Goal: Information Seeking & Learning: Learn about a topic

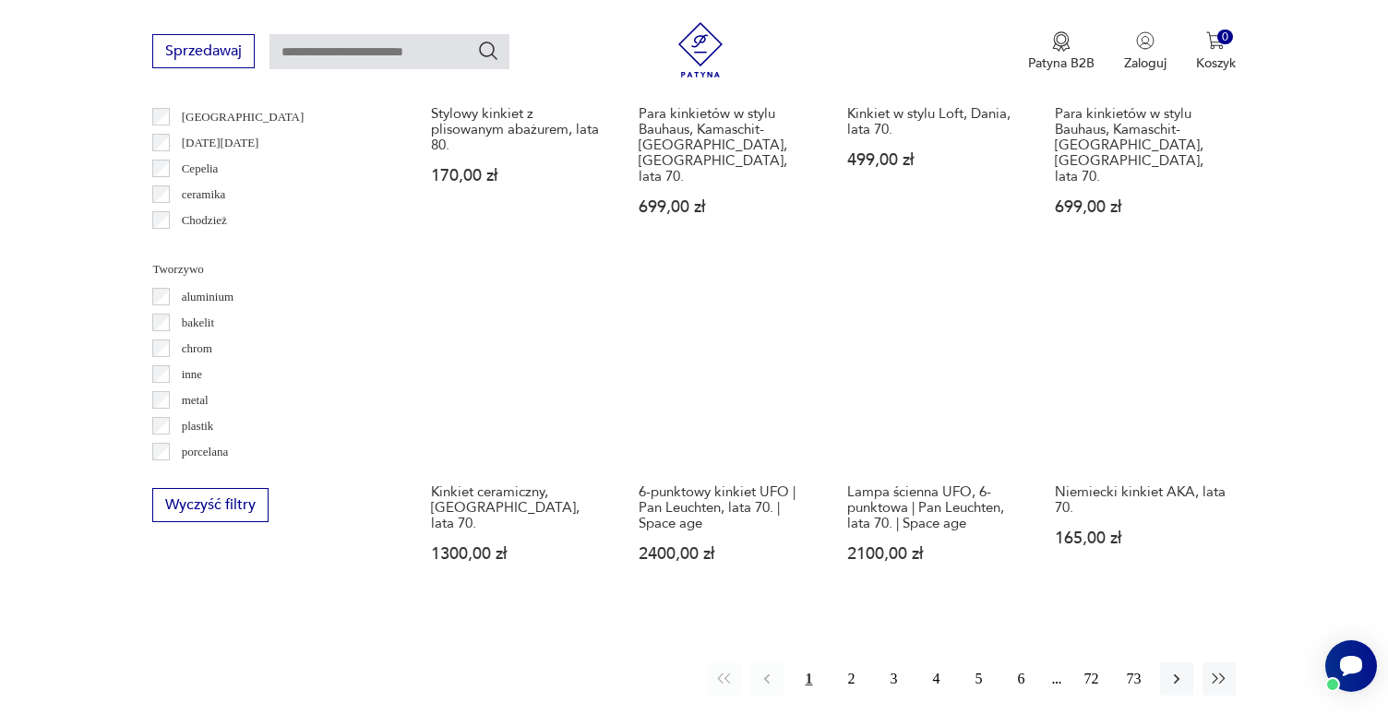
scroll to position [1747, 0]
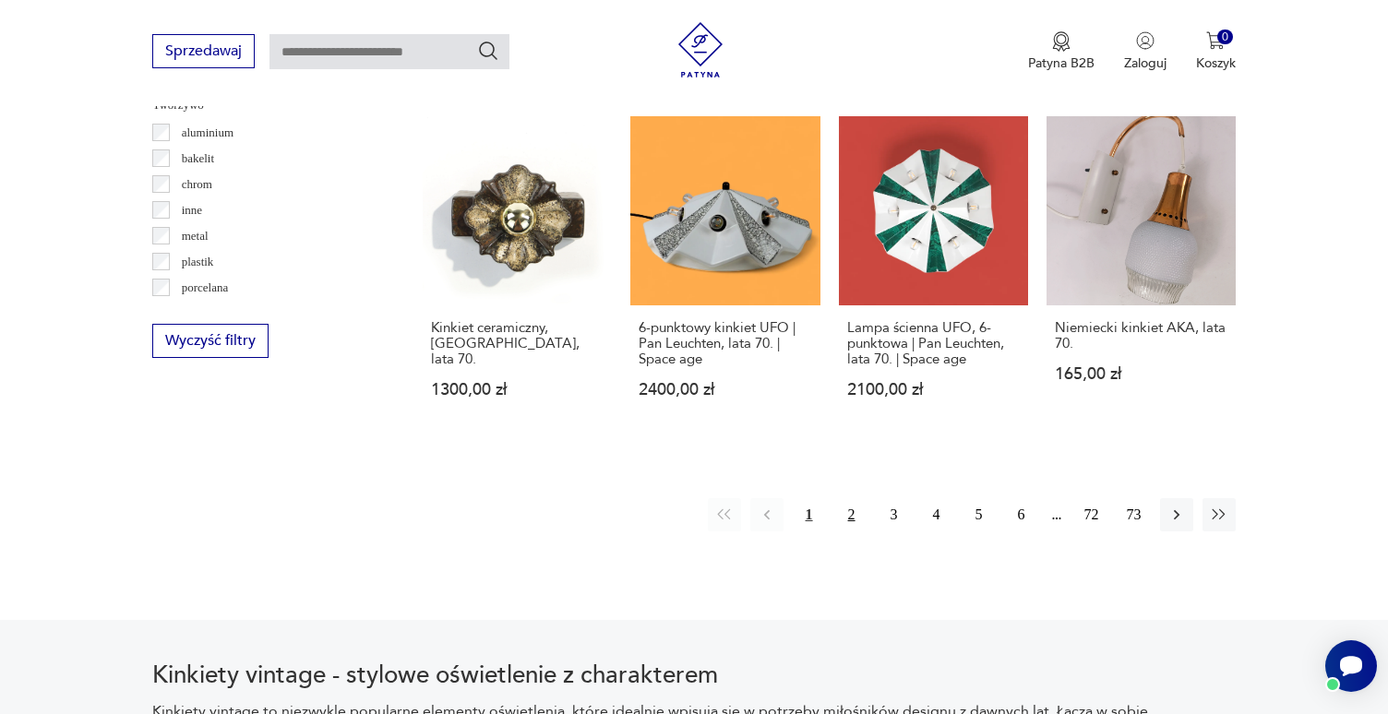
click at [847, 498] on button "2" at bounding box center [851, 514] width 33 height 33
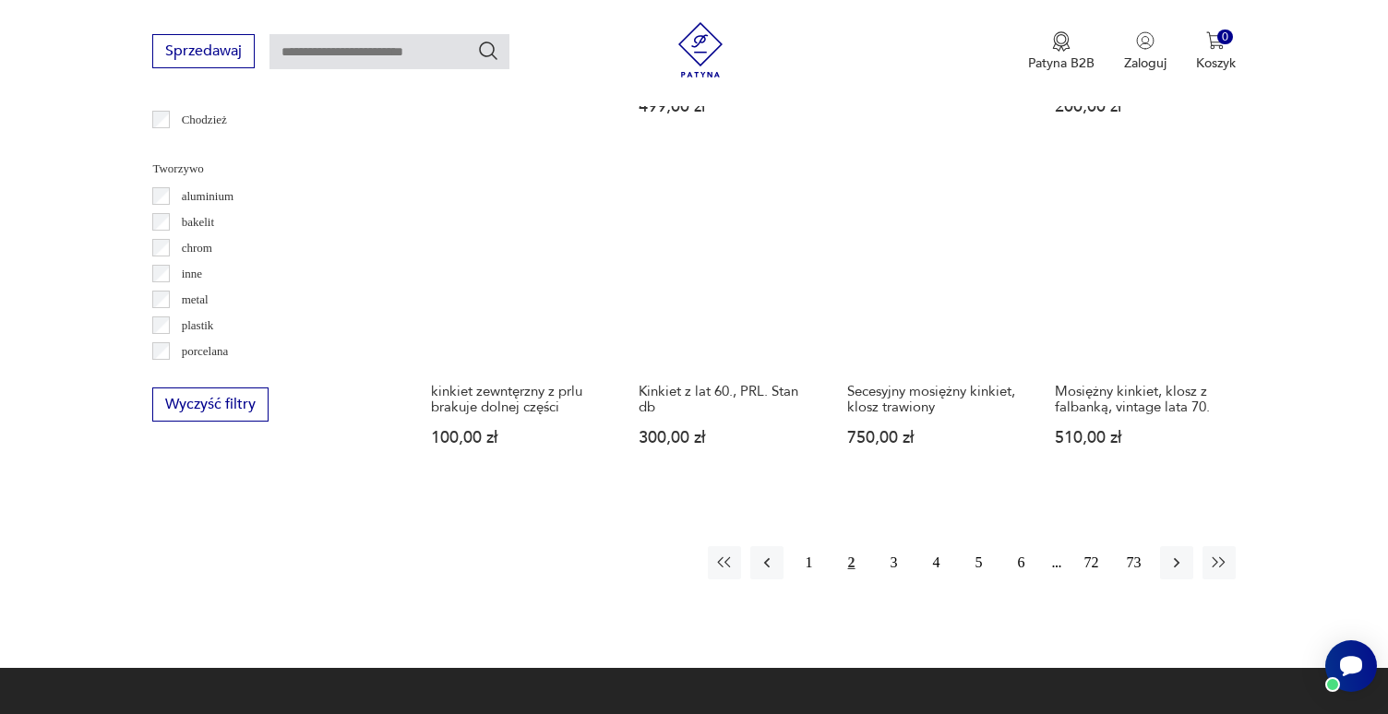
scroll to position [1635, 0]
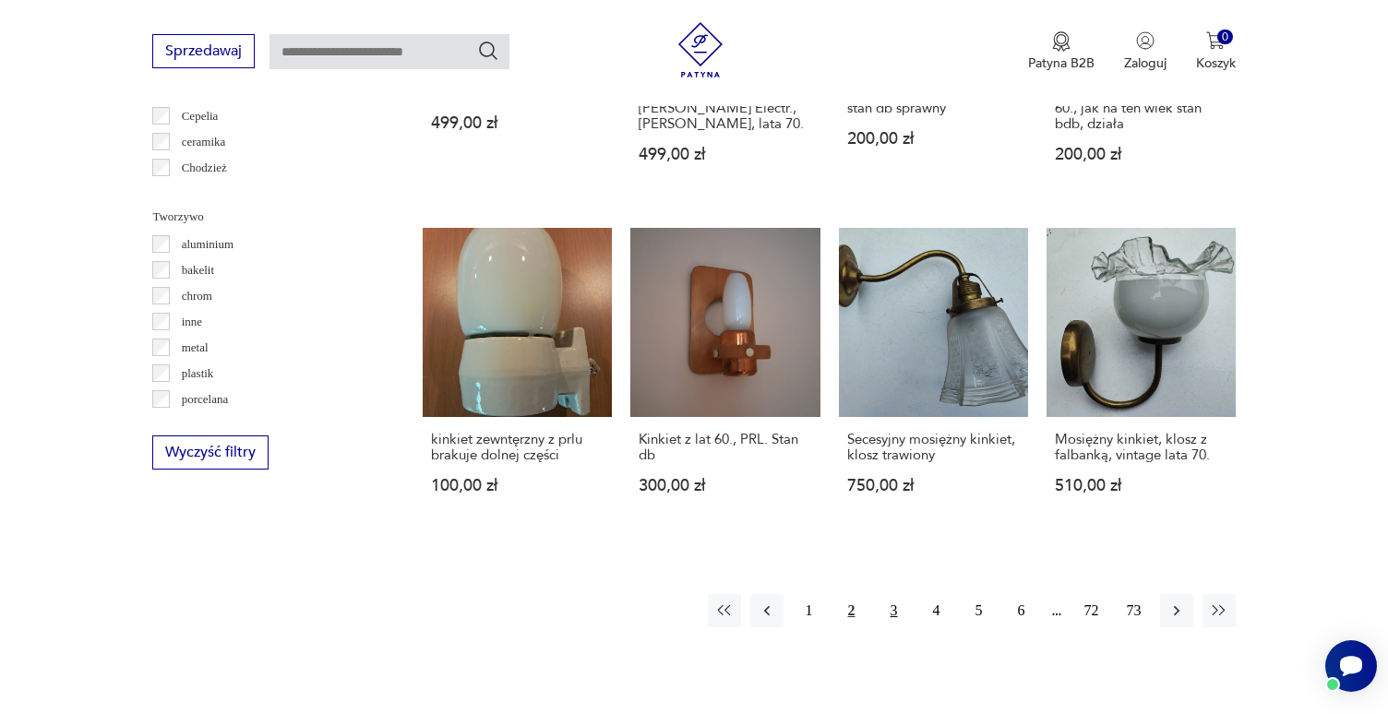
click at [898, 594] on button "3" at bounding box center [894, 610] width 33 height 33
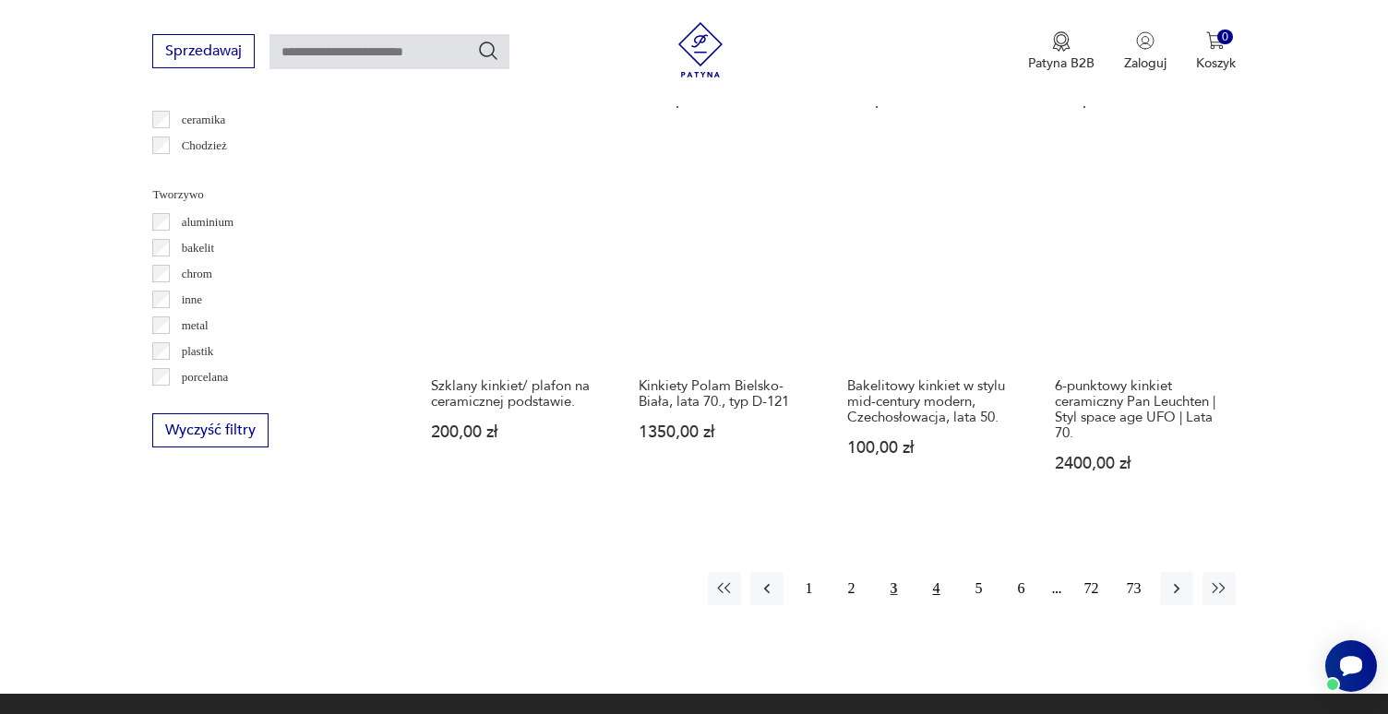
scroll to position [1612, 0]
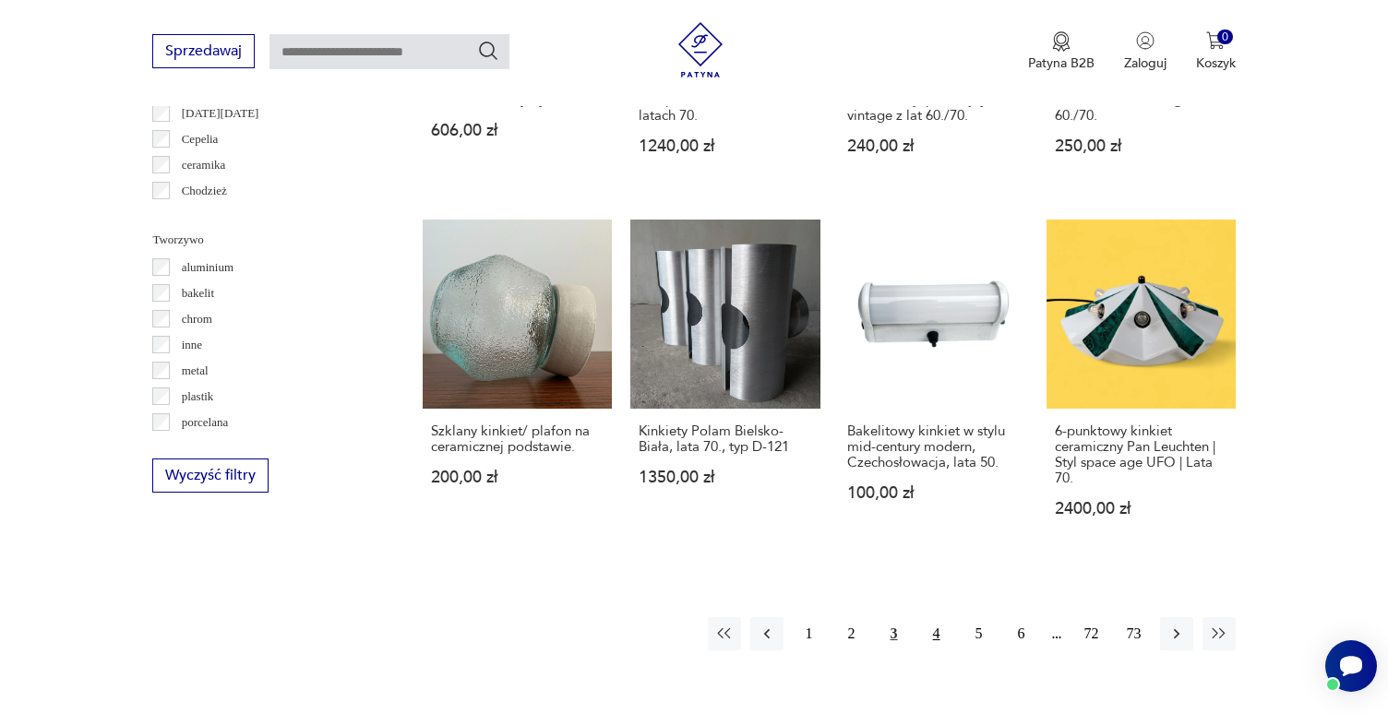
click at [938, 617] on button "4" at bounding box center [936, 633] width 33 height 33
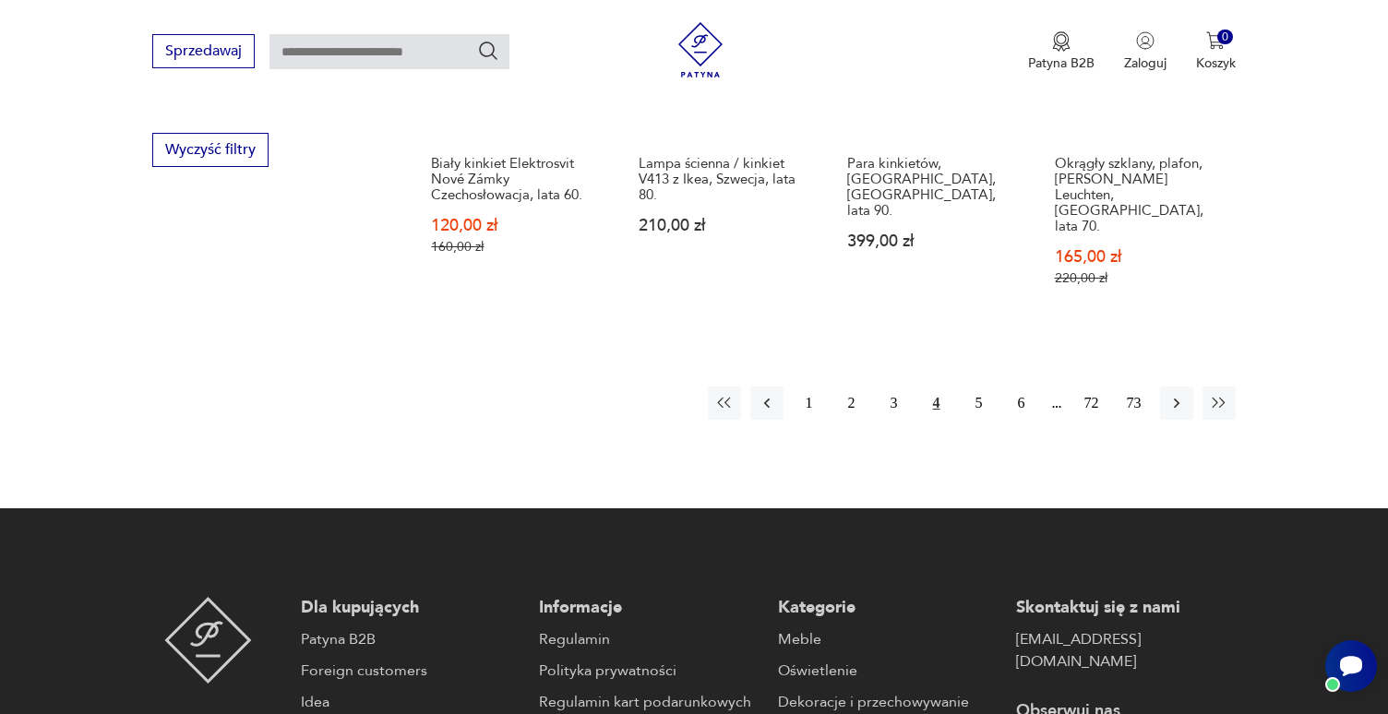
scroll to position [2052, 0]
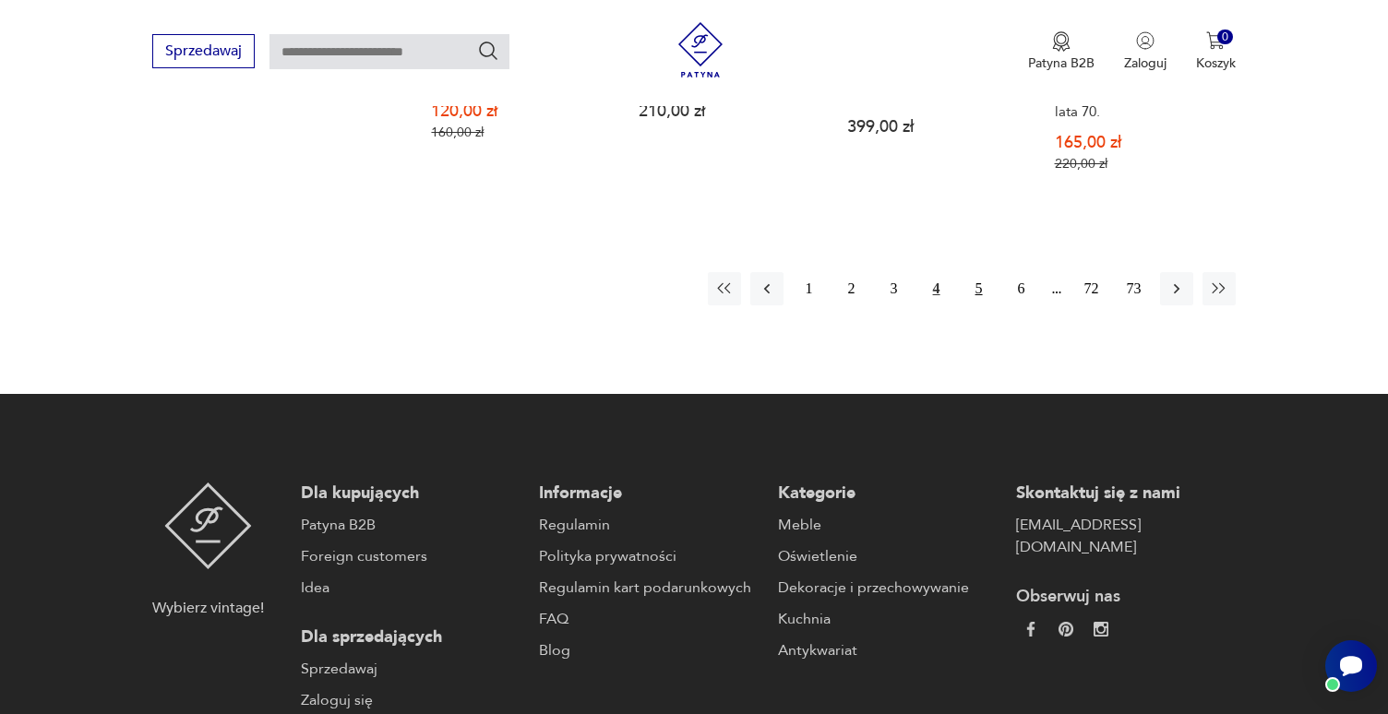
click at [963, 272] on button "5" at bounding box center [978, 288] width 33 height 33
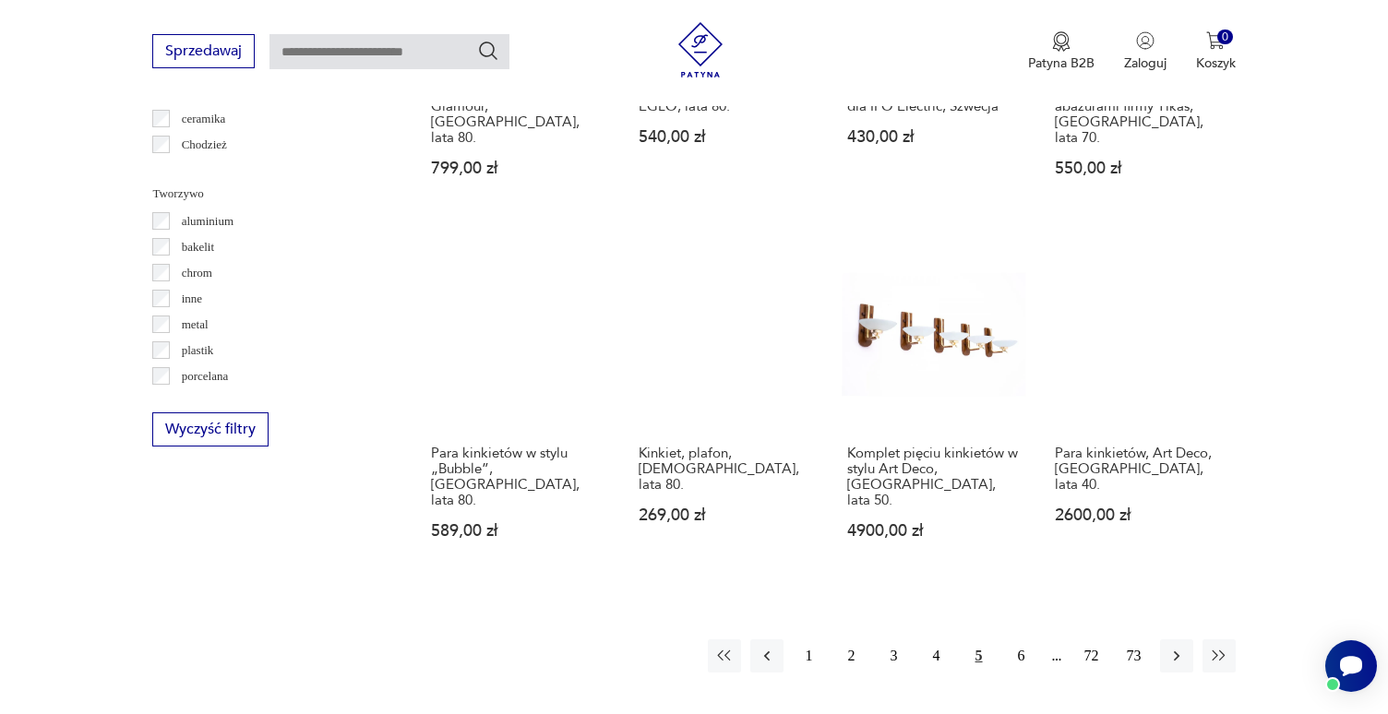
scroll to position [1705, 0]
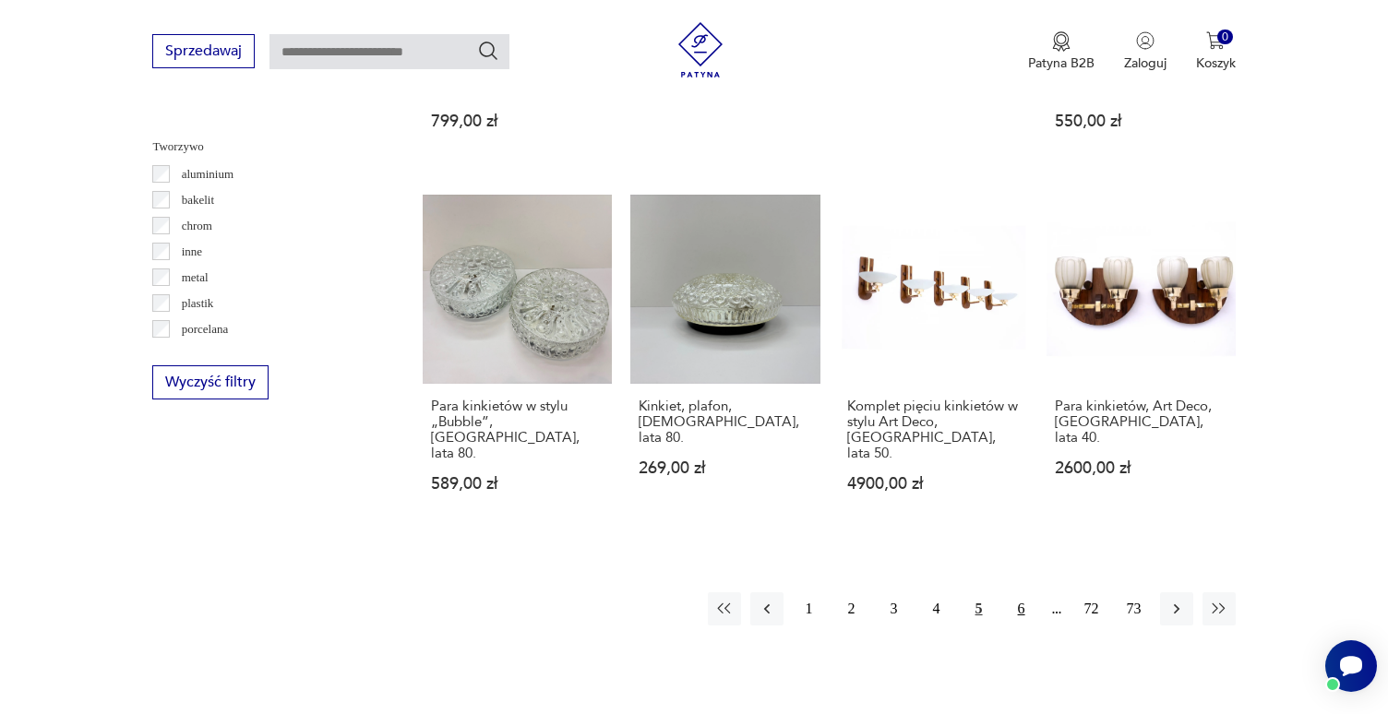
click at [963, 592] on button "6" at bounding box center [1021, 608] width 33 height 33
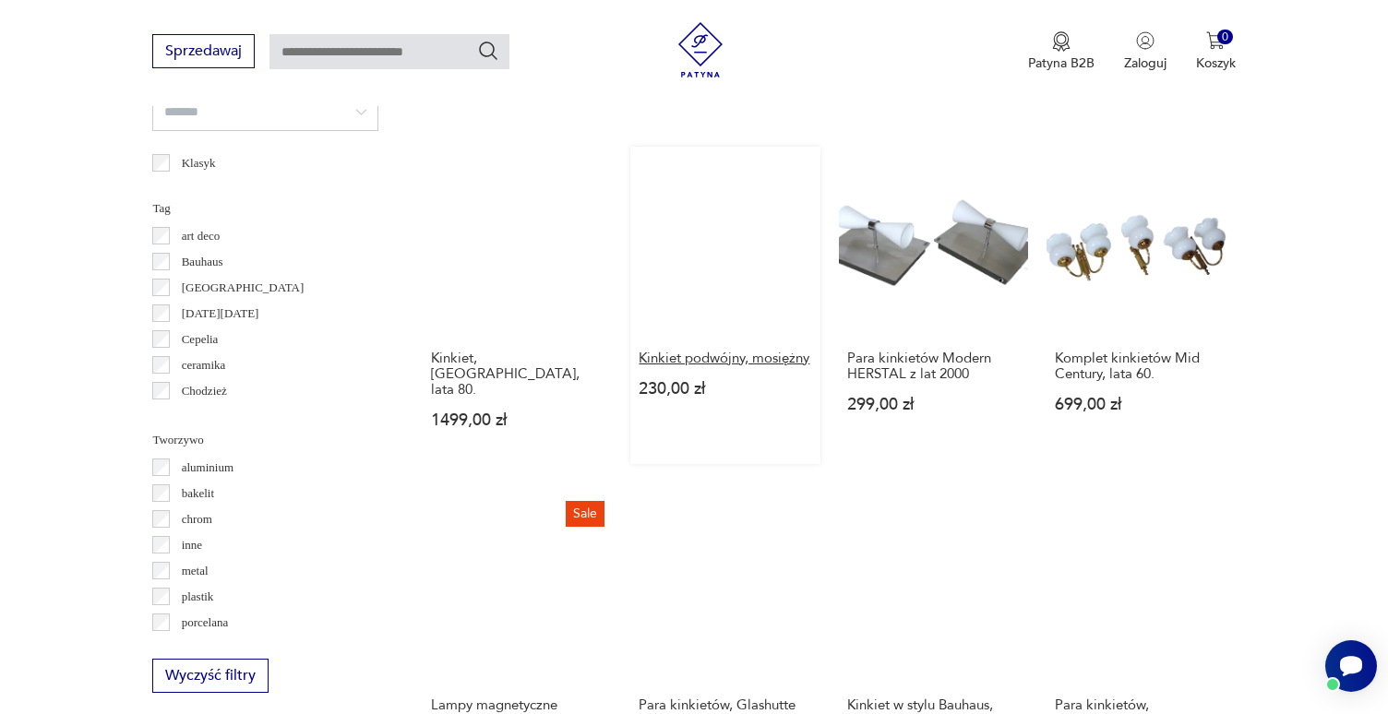
scroll to position [1718, 0]
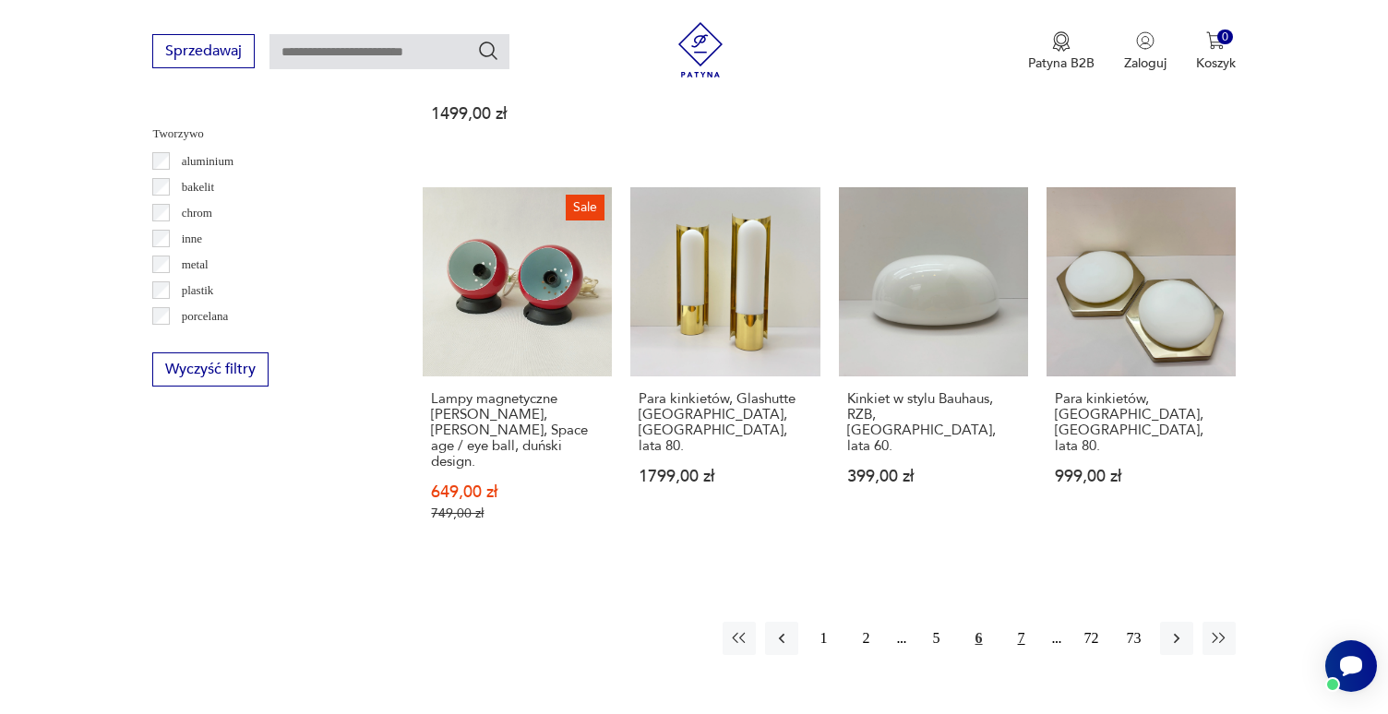
click at [963, 622] on button "7" at bounding box center [1021, 638] width 33 height 33
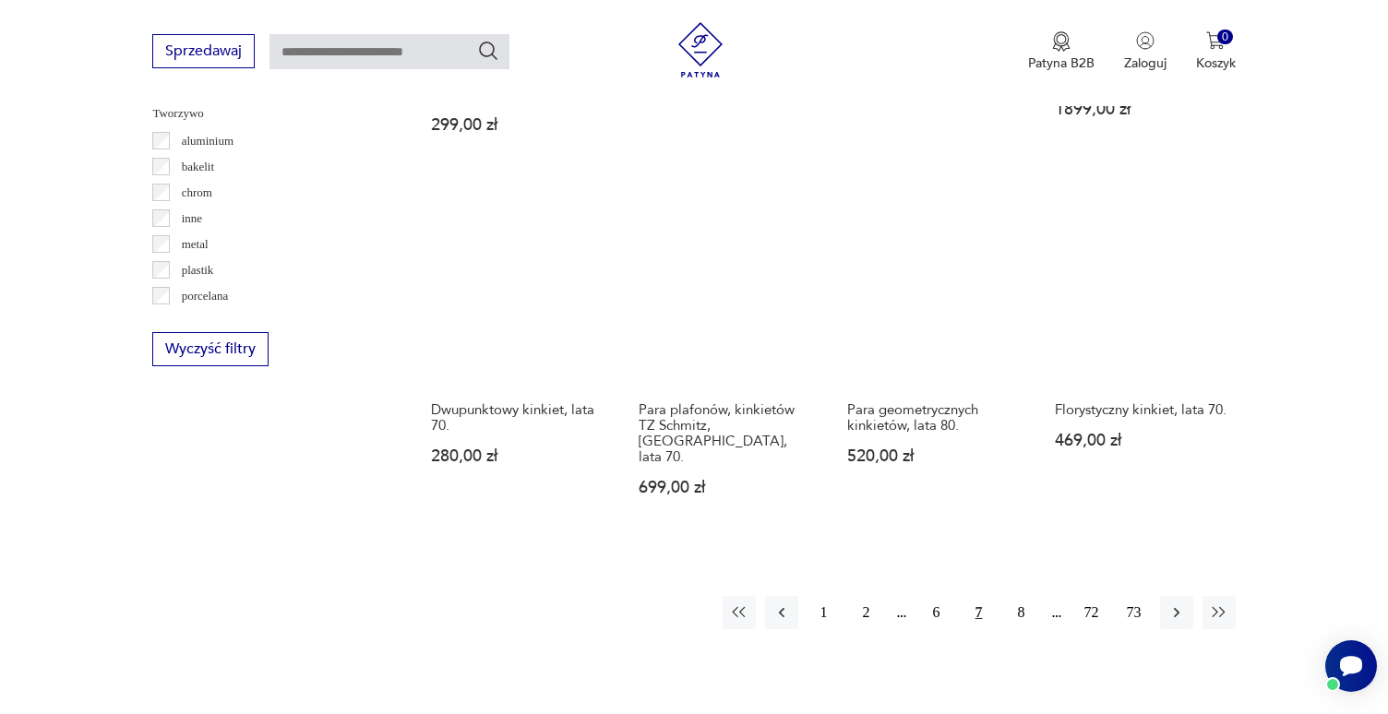
scroll to position [1751, 0]
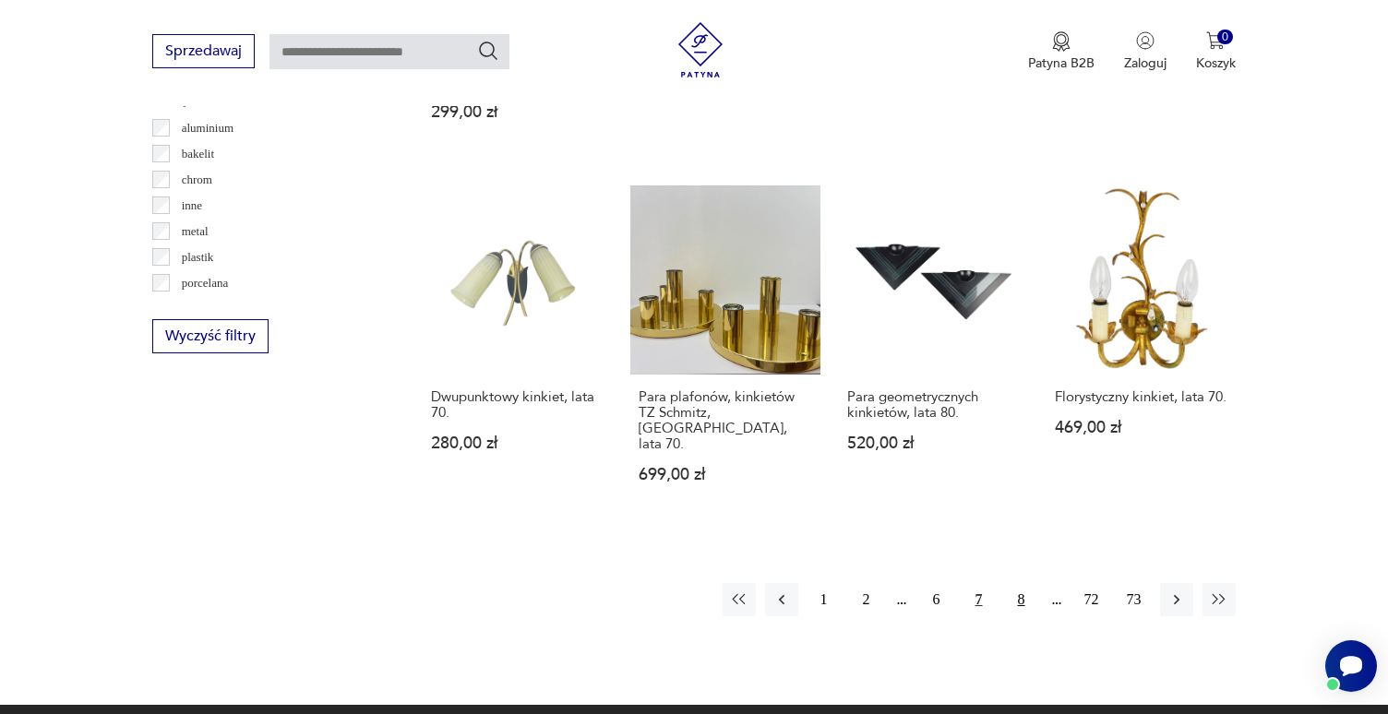
click at [963, 583] on button "8" at bounding box center [1021, 599] width 33 height 33
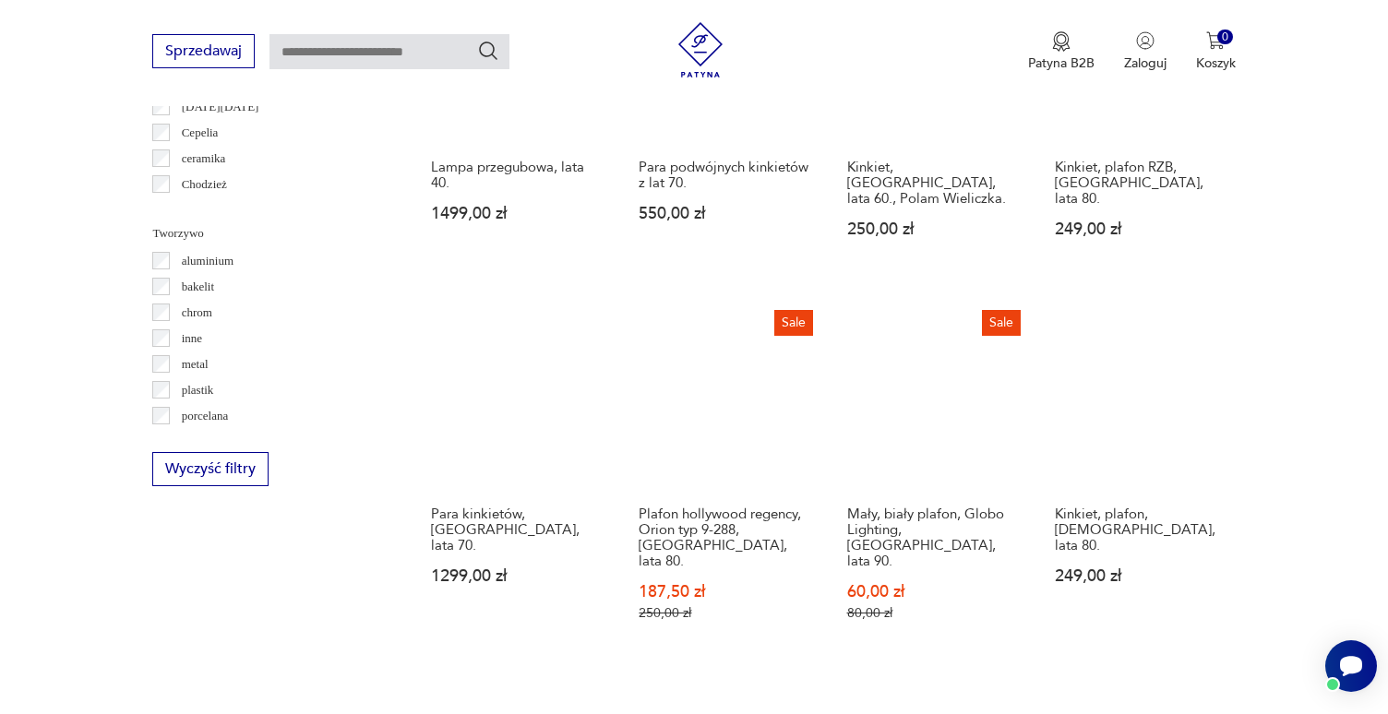
scroll to position [1672, 0]
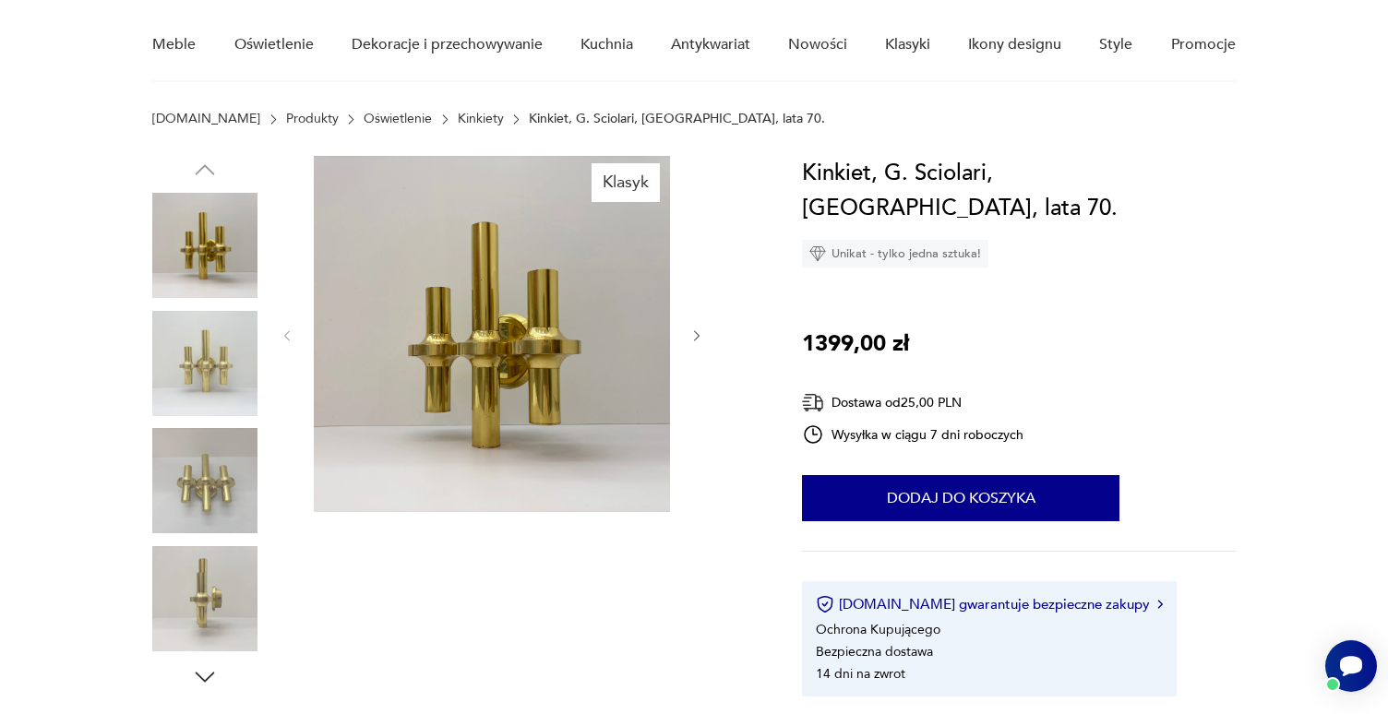
scroll to position [259, 0]
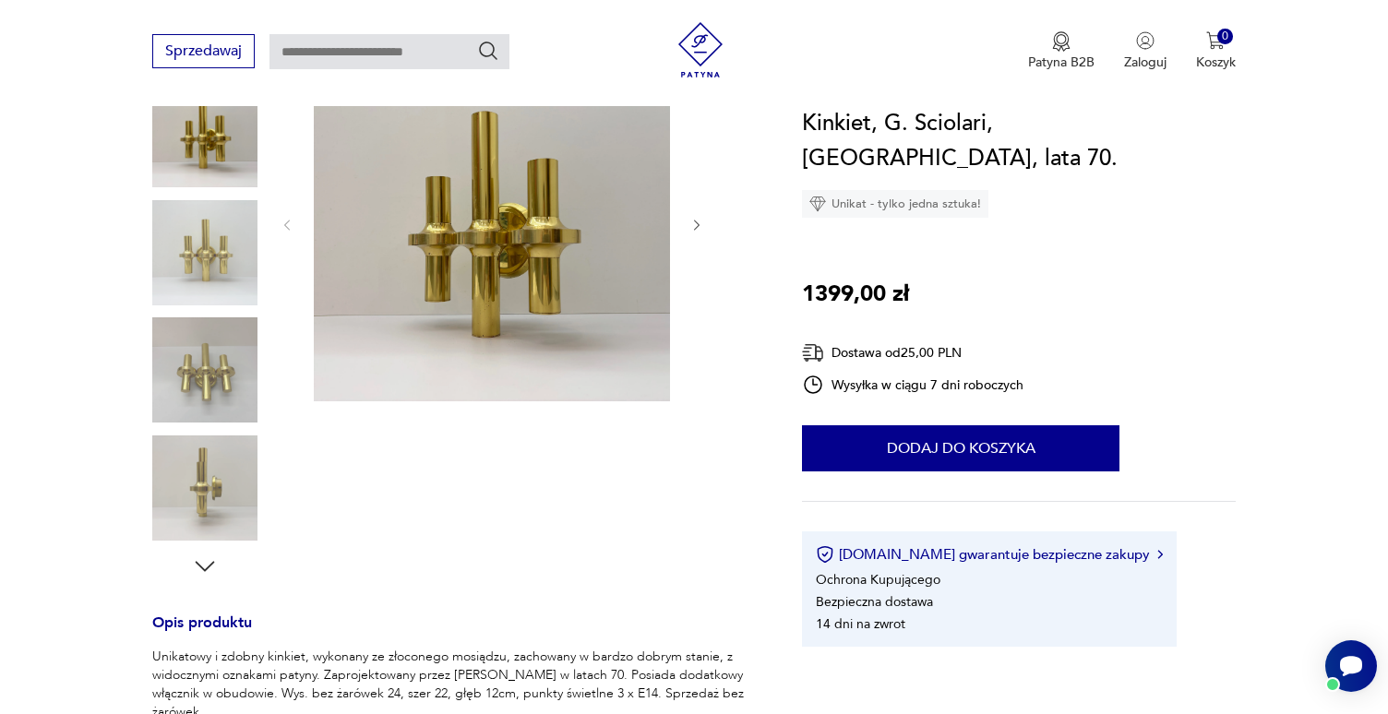
click at [218, 491] on img at bounding box center [204, 488] width 105 height 105
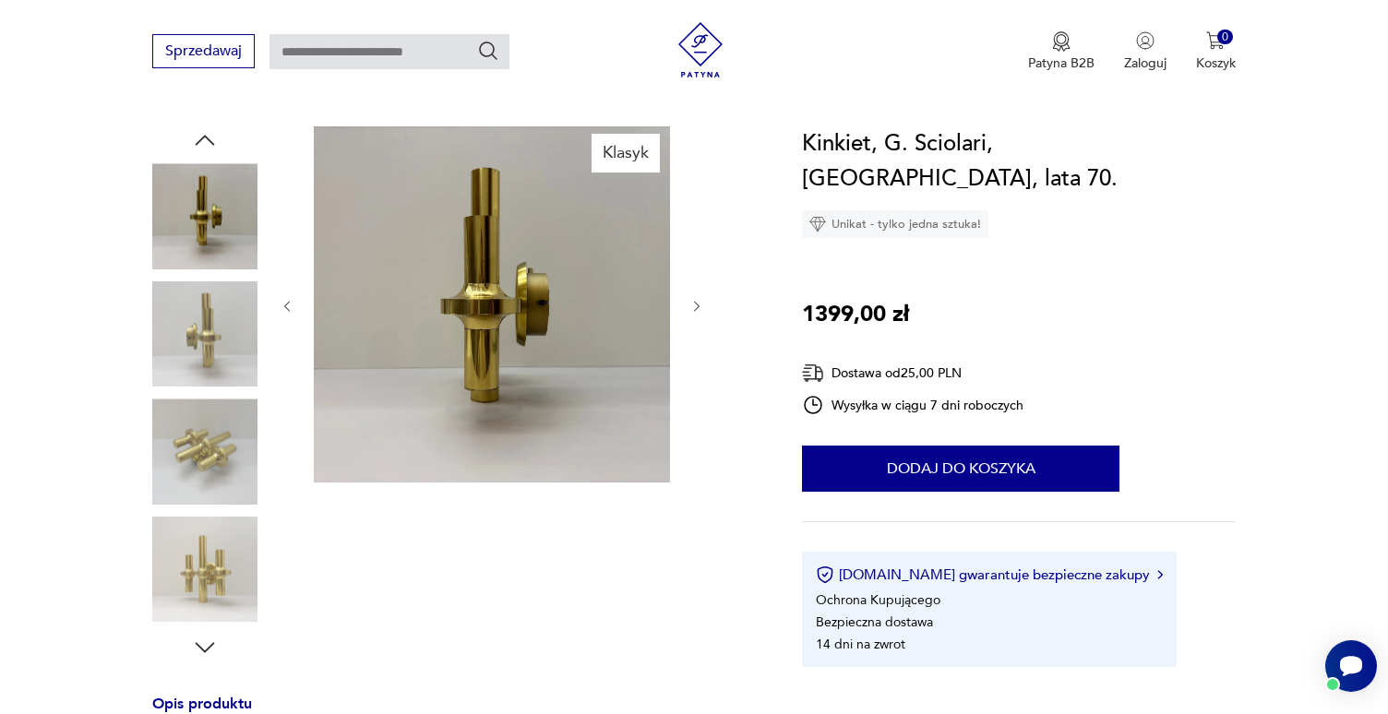
scroll to position [164, 0]
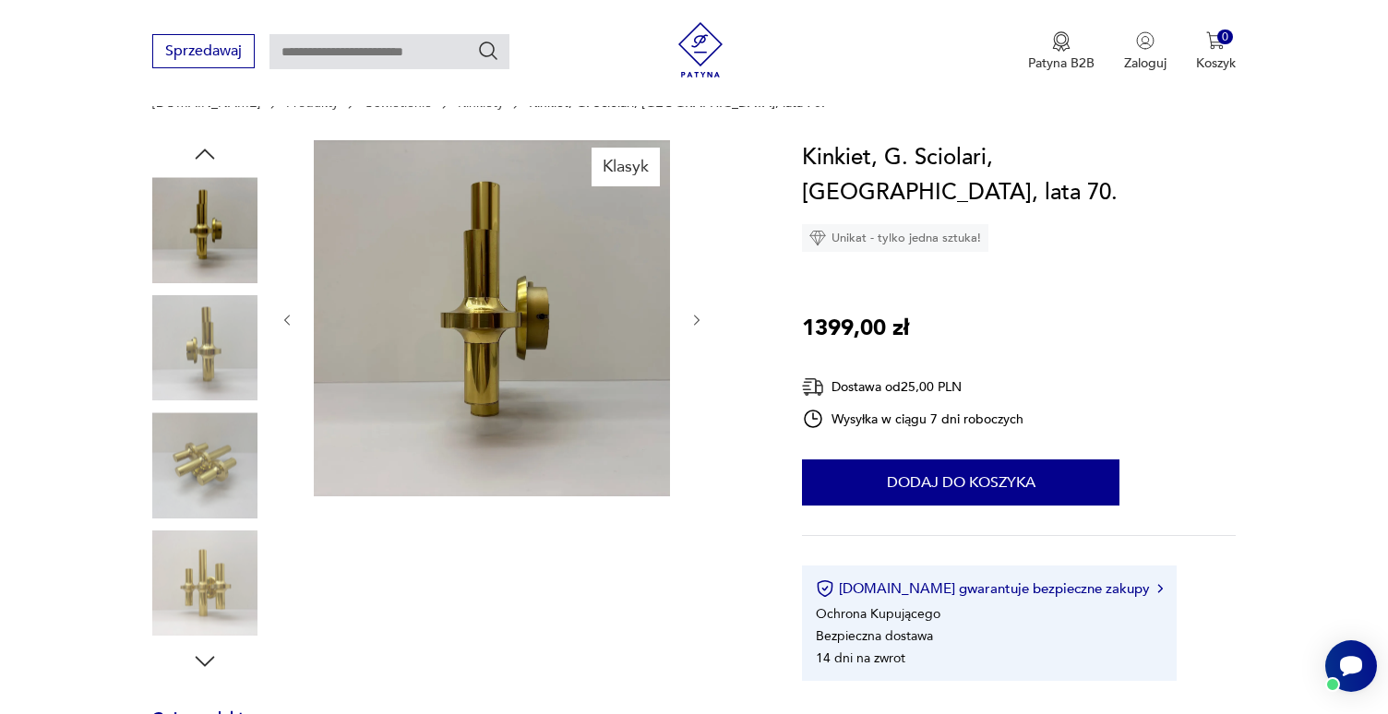
click at [211, 484] on img at bounding box center [204, 464] width 105 height 105
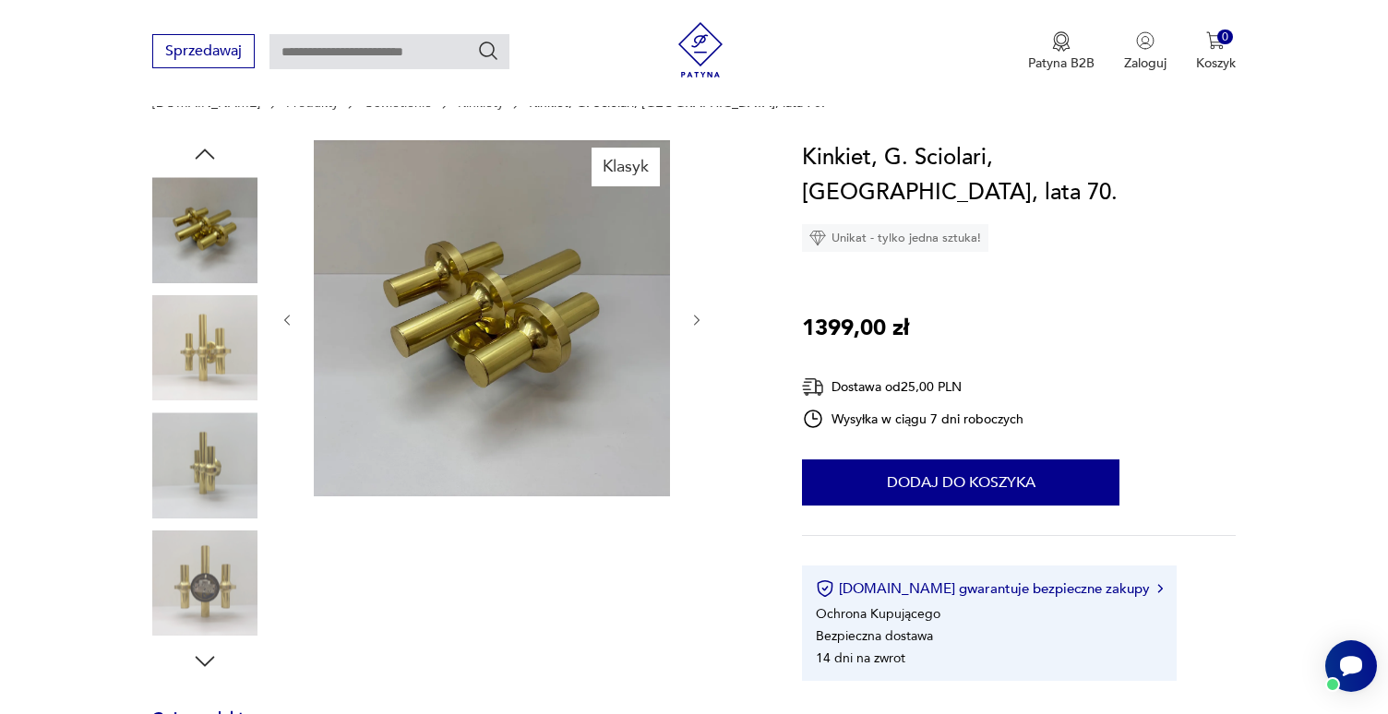
click at [216, 370] on img at bounding box center [204, 347] width 105 height 105
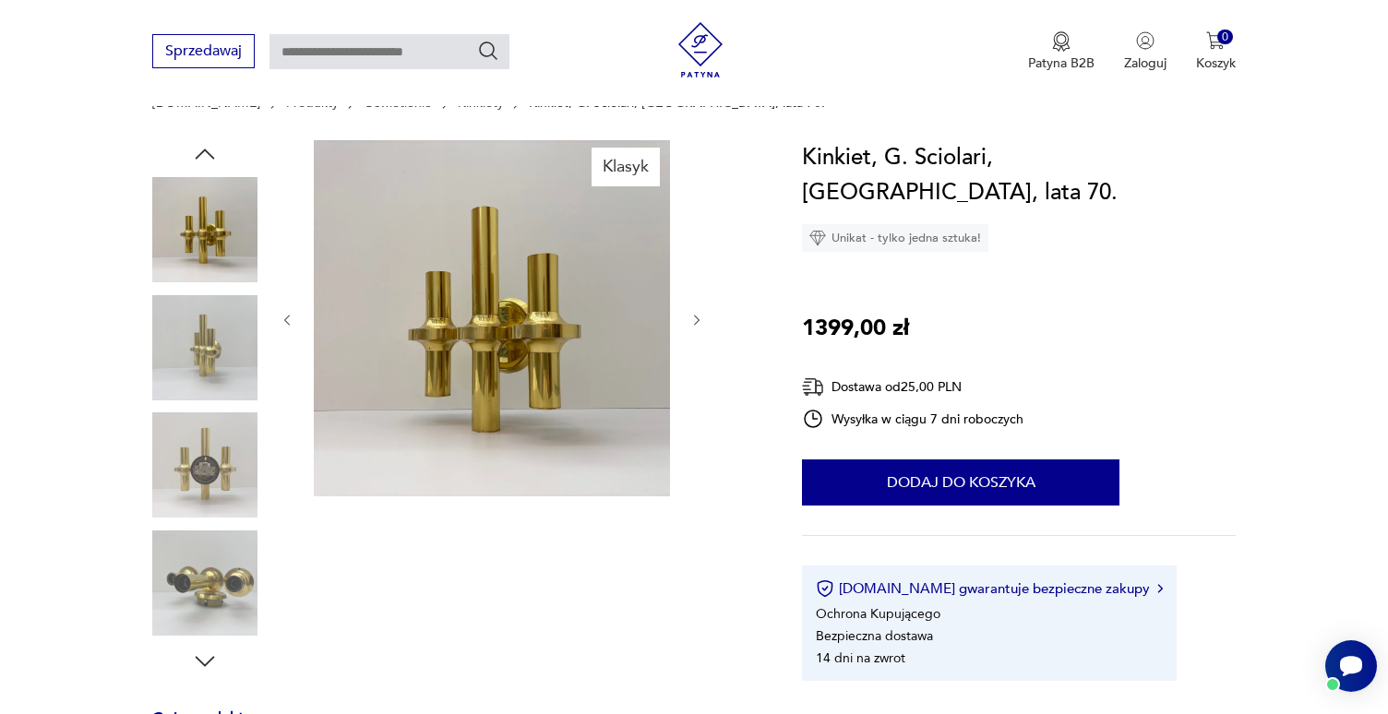
click at [216, 372] on img at bounding box center [204, 347] width 105 height 105
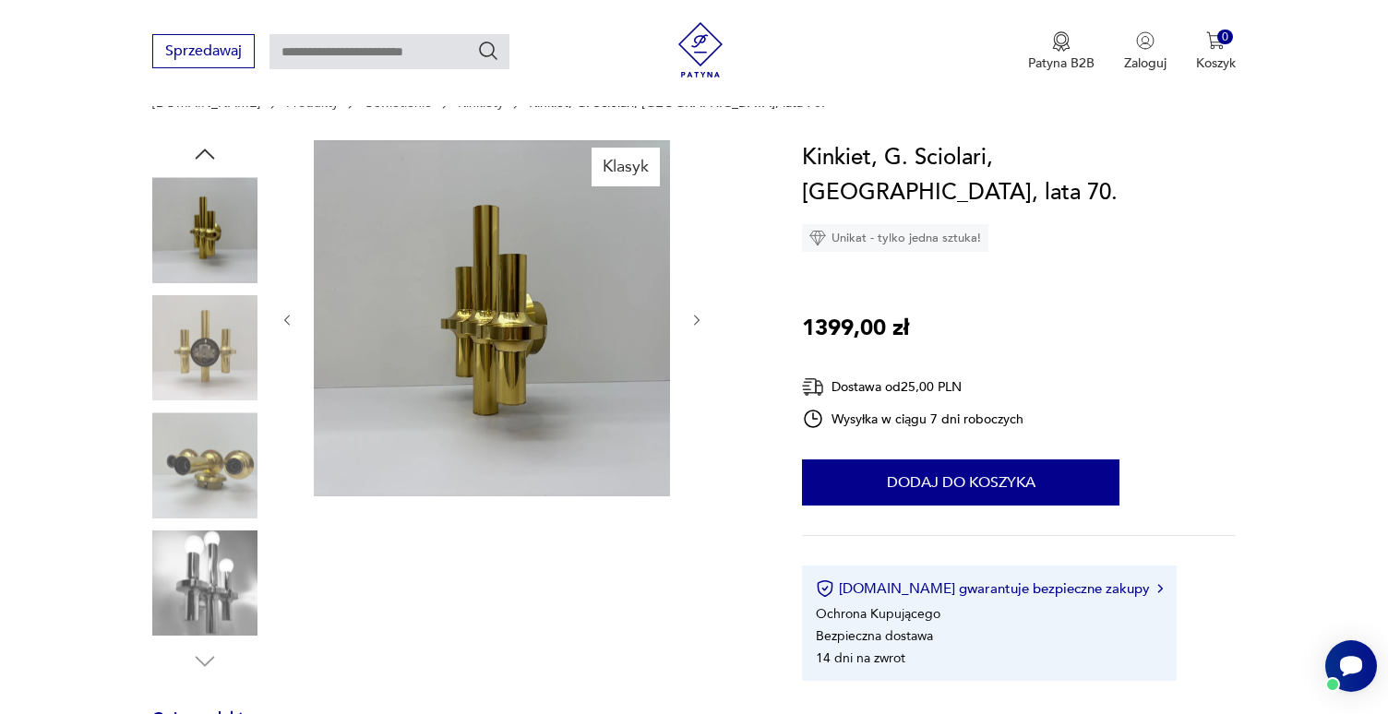
click at [219, 434] on img at bounding box center [204, 464] width 105 height 105
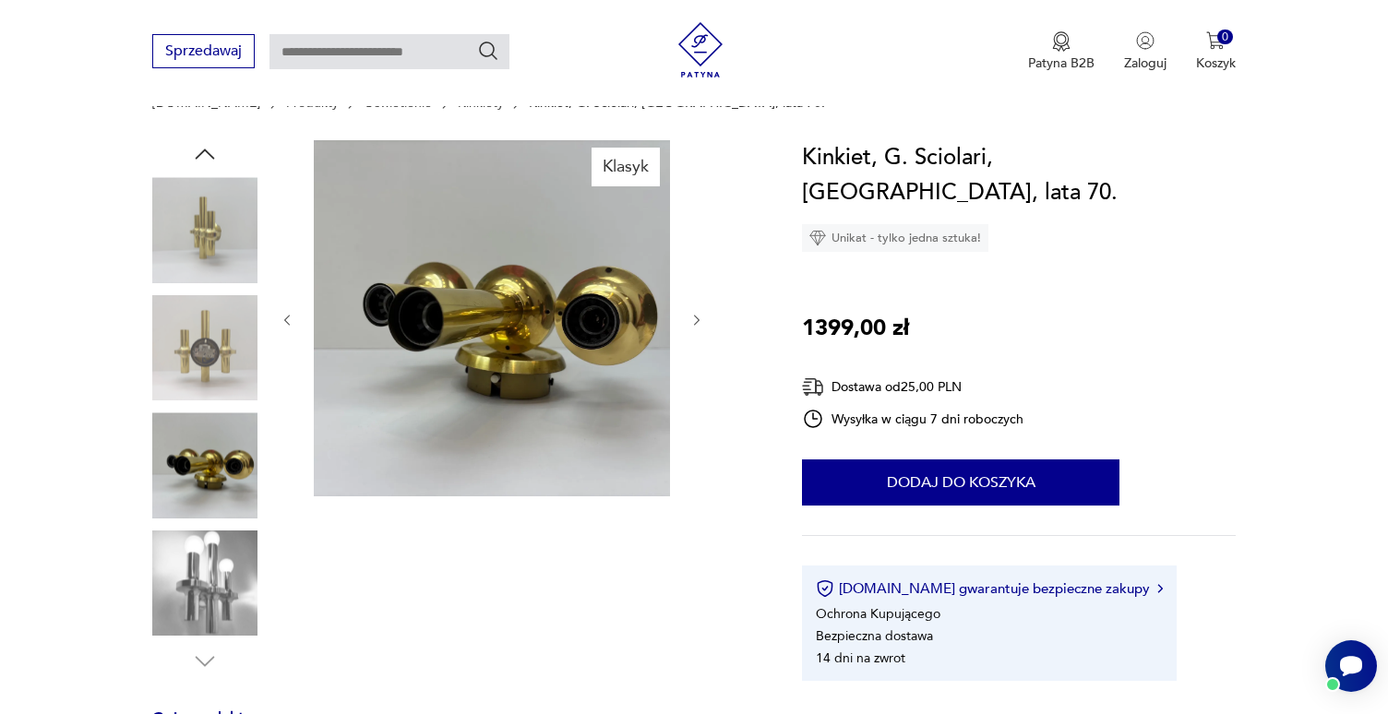
click at [229, 574] on img at bounding box center [204, 583] width 105 height 105
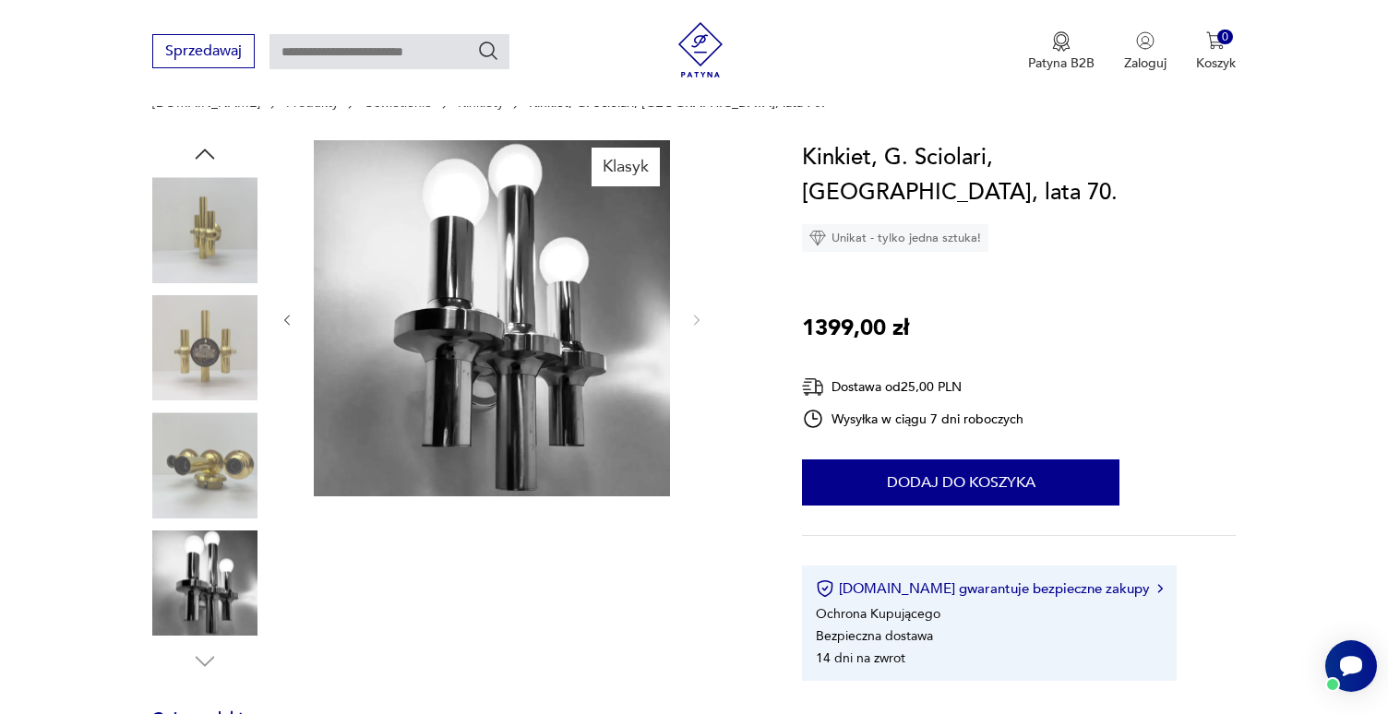
click at [215, 461] on img at bounding box center [204, 464] width 105 height 105
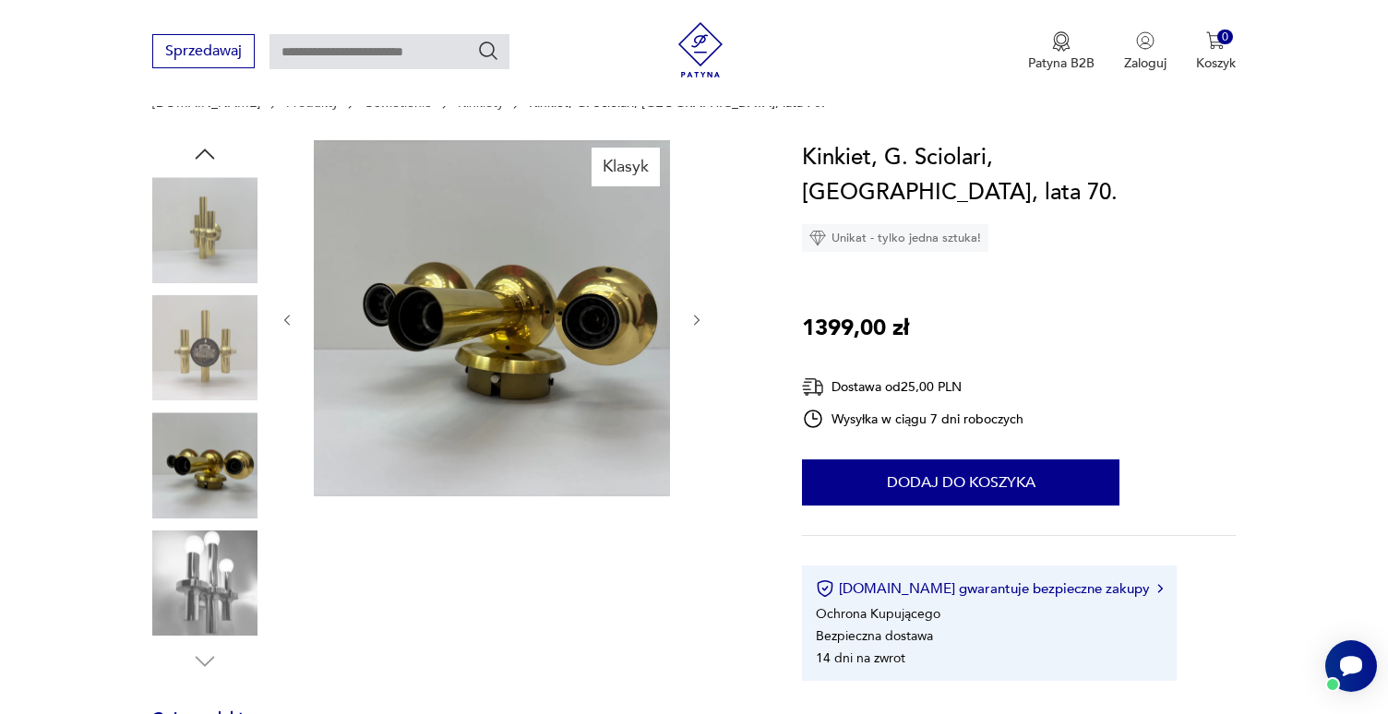
click at [208, 393] on img at bounding box center [204, 347] width 105 height 105
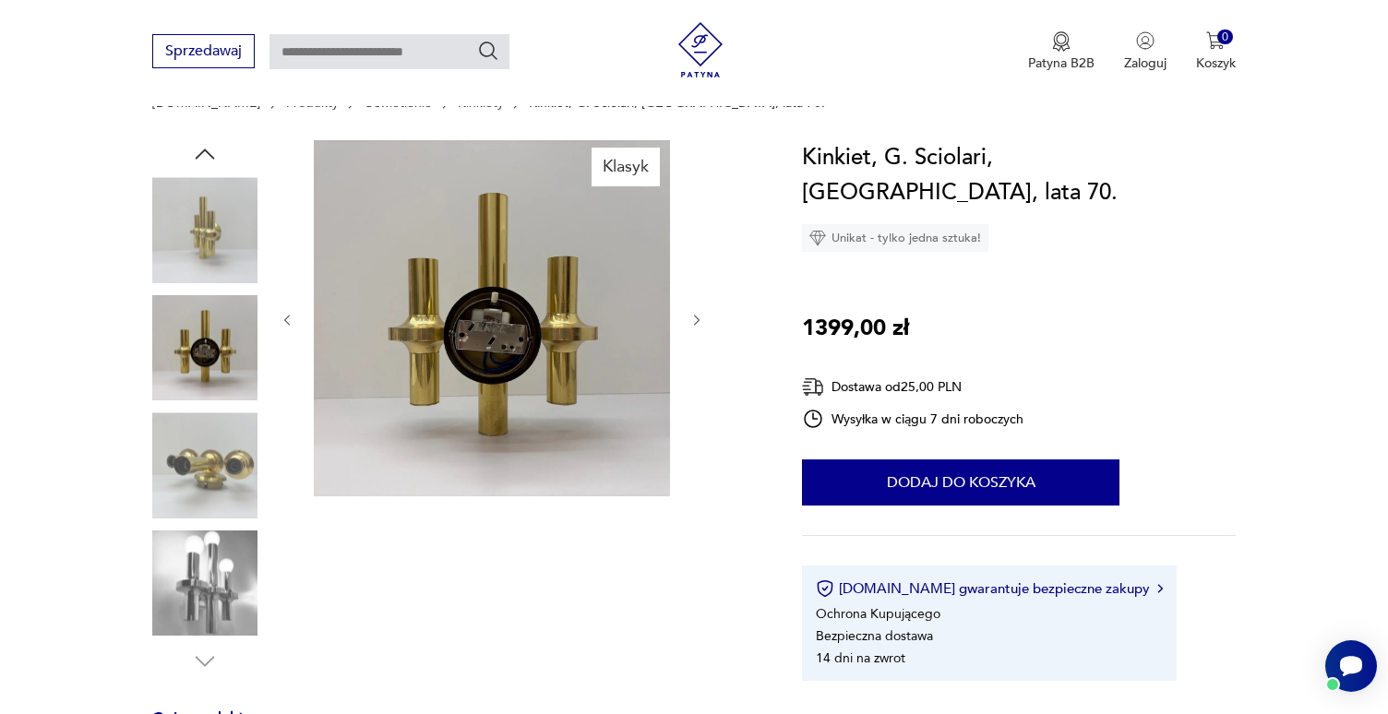
click at [203, 267] on img at bounding box center [204, 229] width 105 height 105
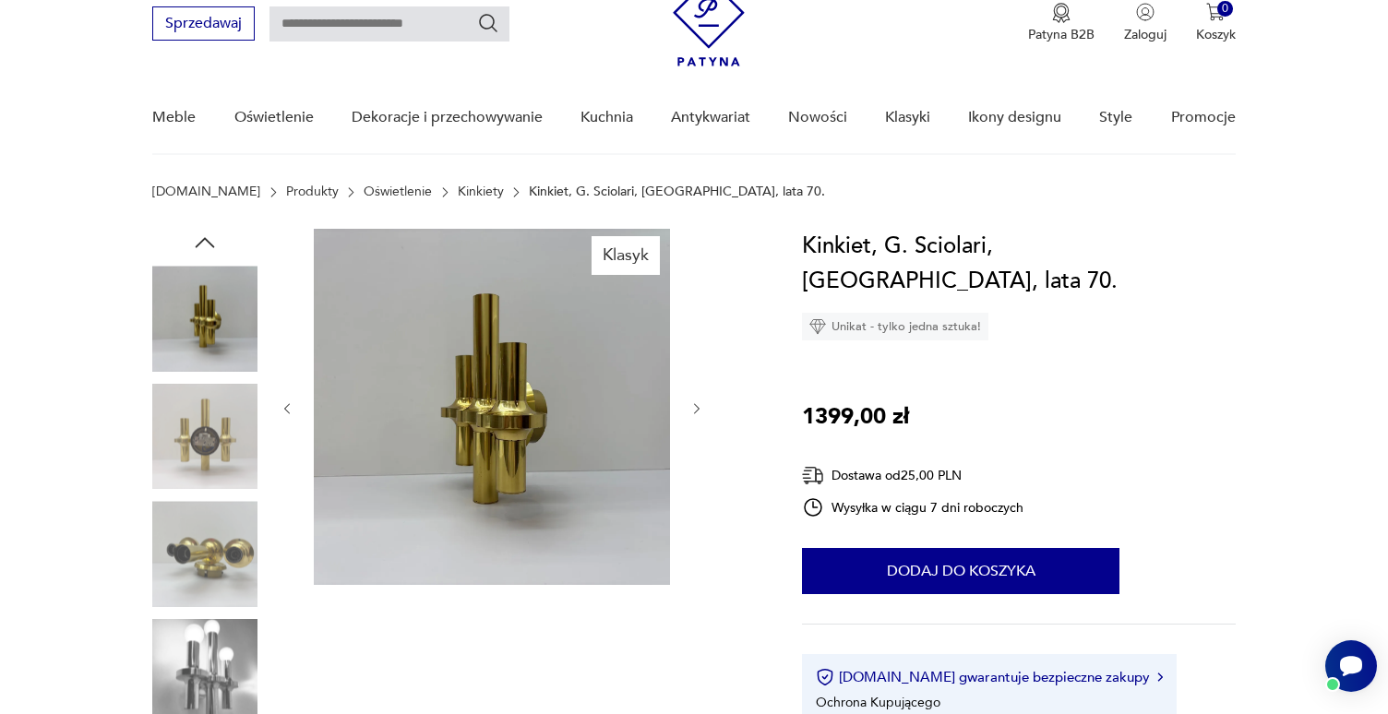
scroll to position [71, 0]
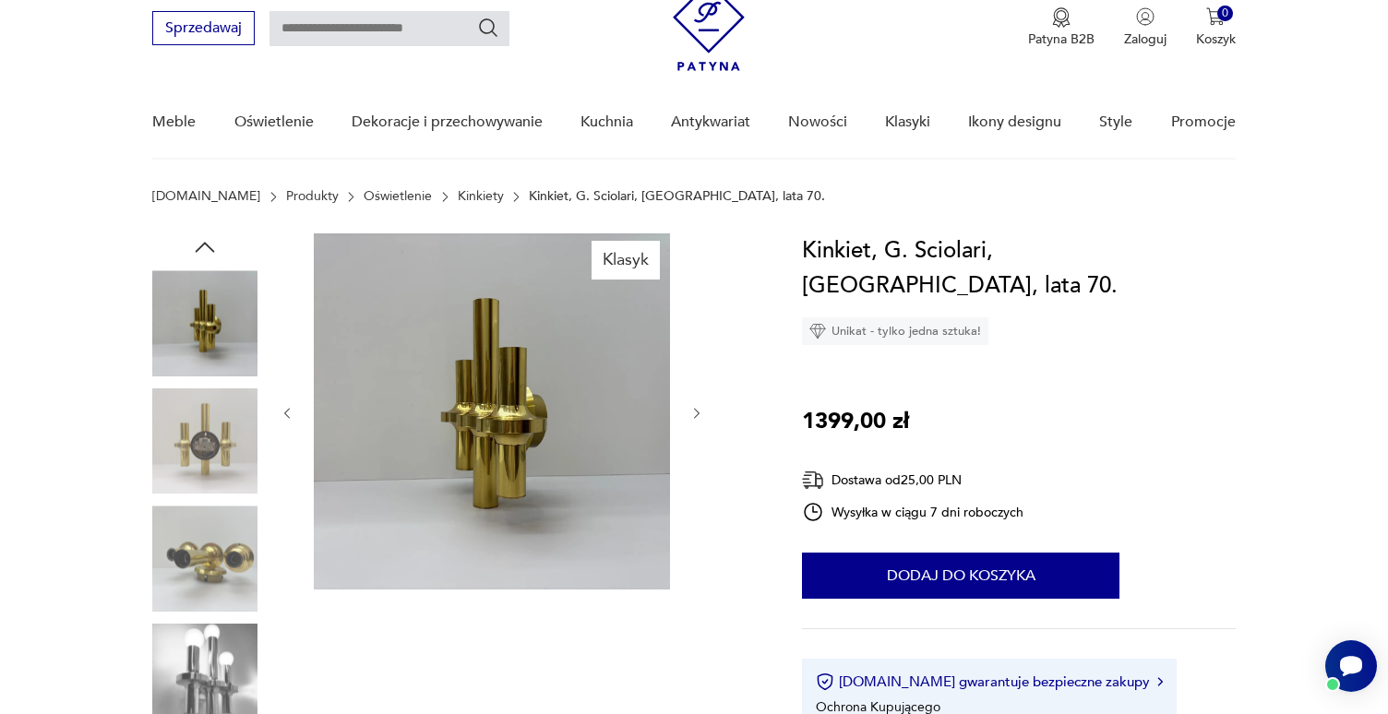
click at [200, 245] on icon "button" at bounding box center [205, 247] width 28 height 28
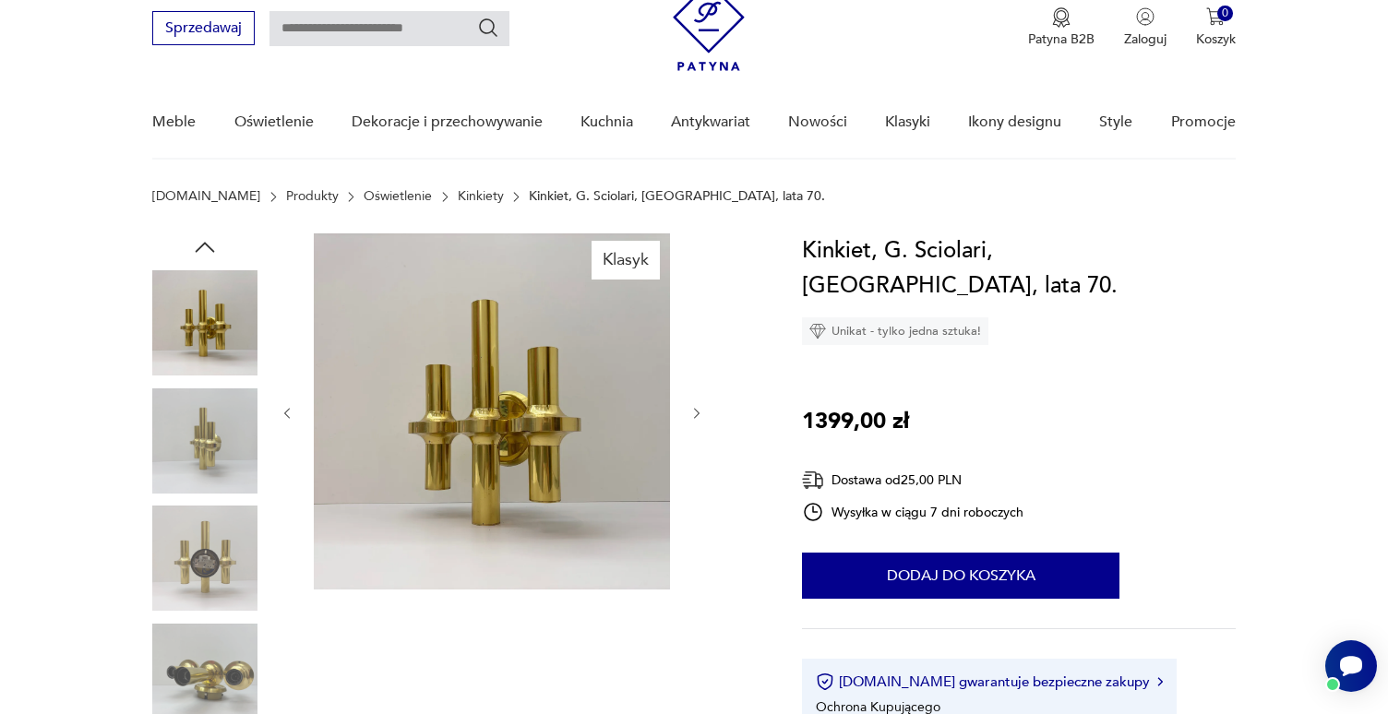
click at [200, 245] on icon "button" at bounding box center [205, 247] width 28 height 28
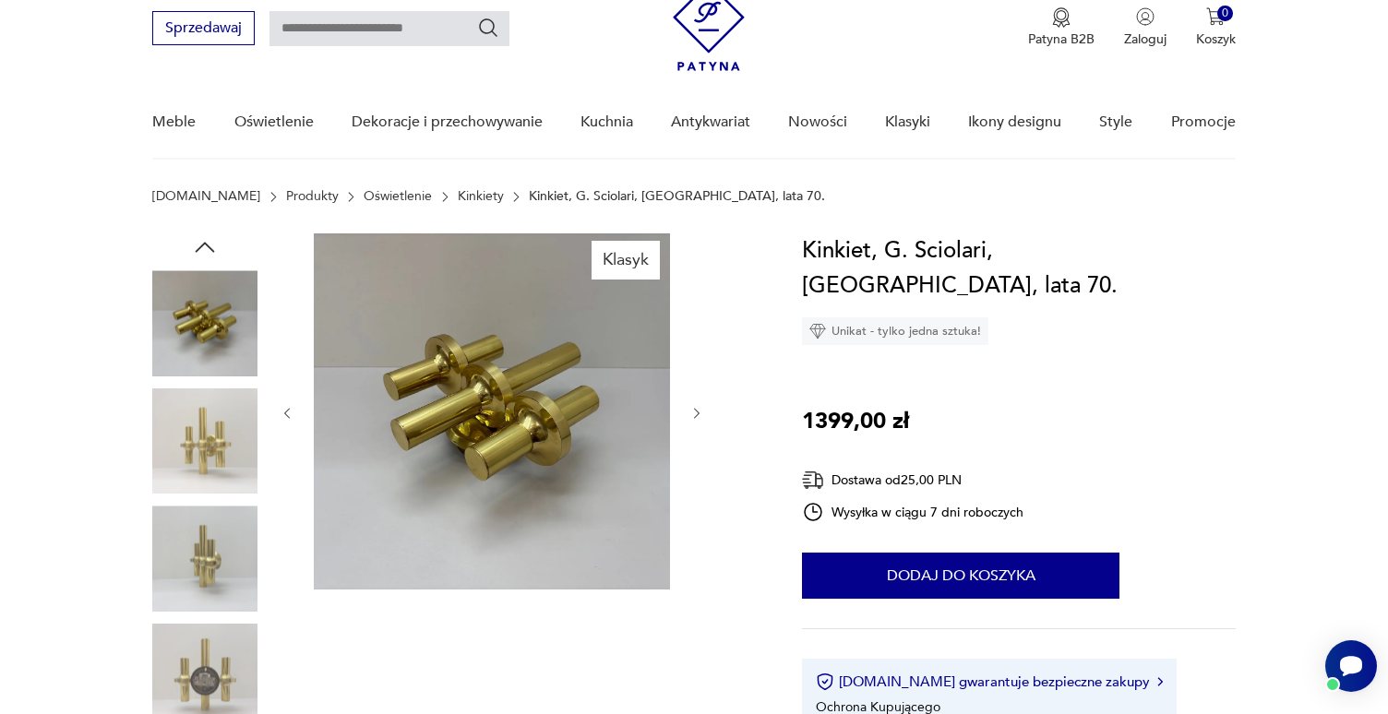
click at [200, 245] on icon "button" at bounding box center [205, 247] width 28 height 28
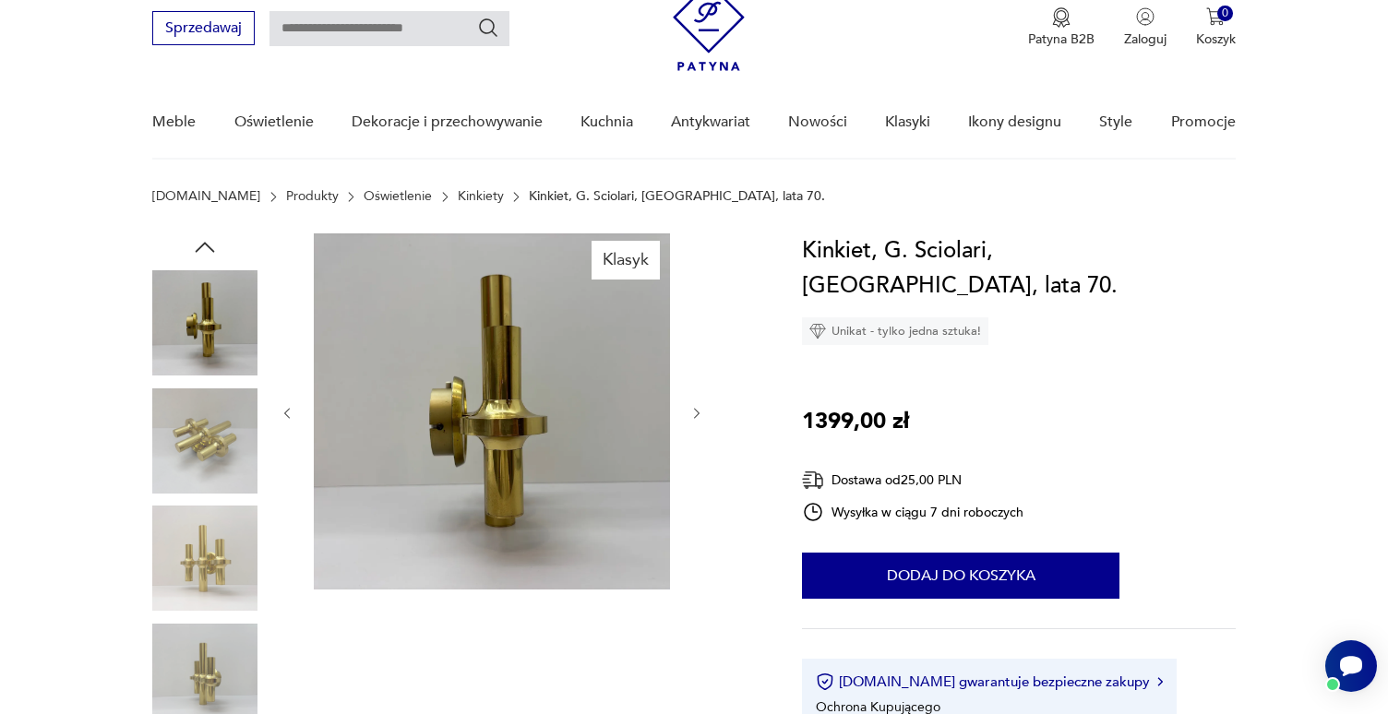
click at [200, 245] on icon "button" at bounding box center [205, 247] width 28 height 28
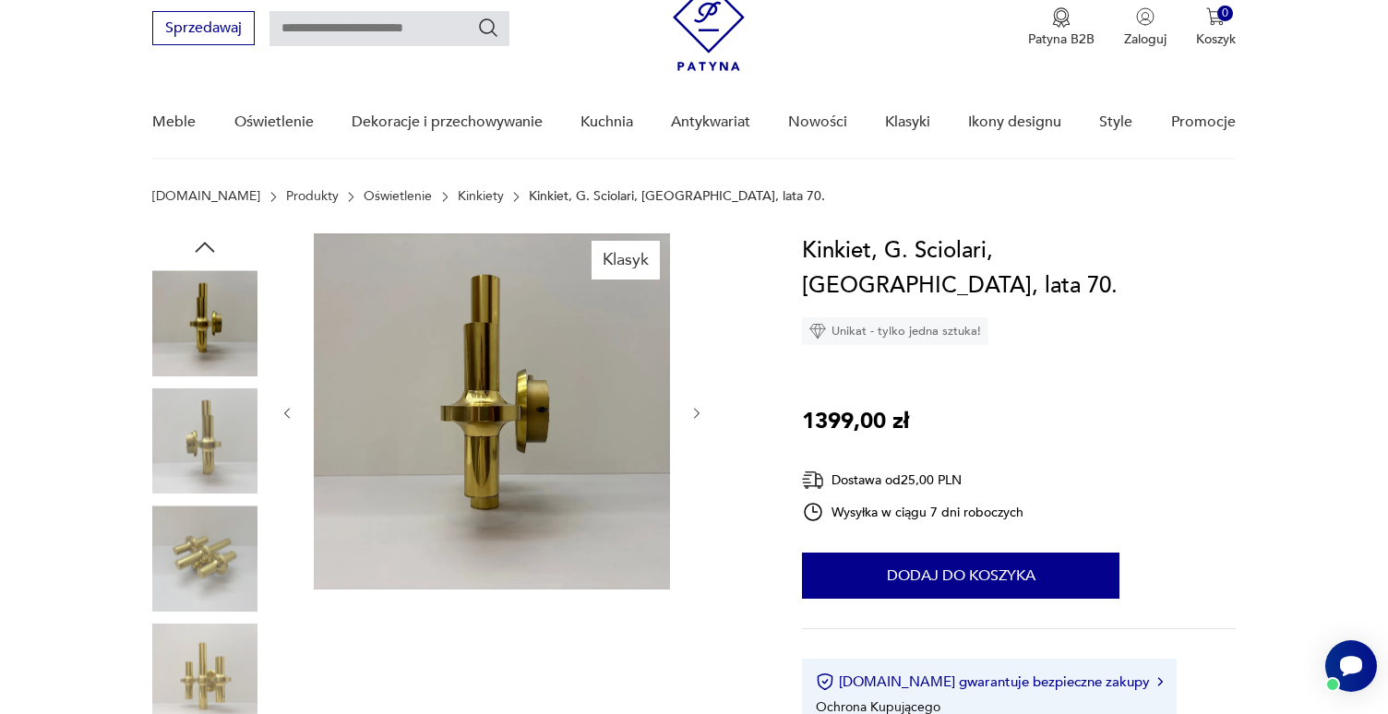
click at [200, 245] on icon "button" at bounding box center [205, 247] width 28 height 28
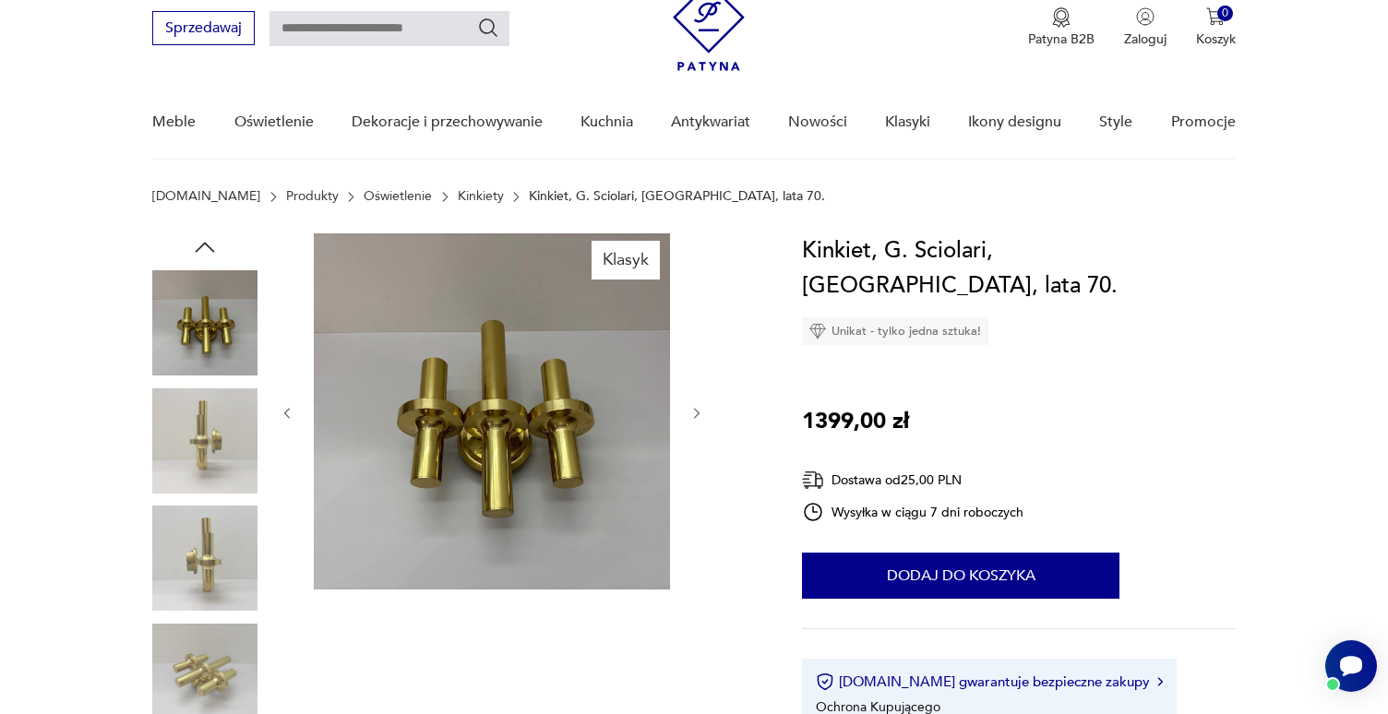
click at [200, 245] on icon "button" at bounding box center [205, 247] width 28 height 28
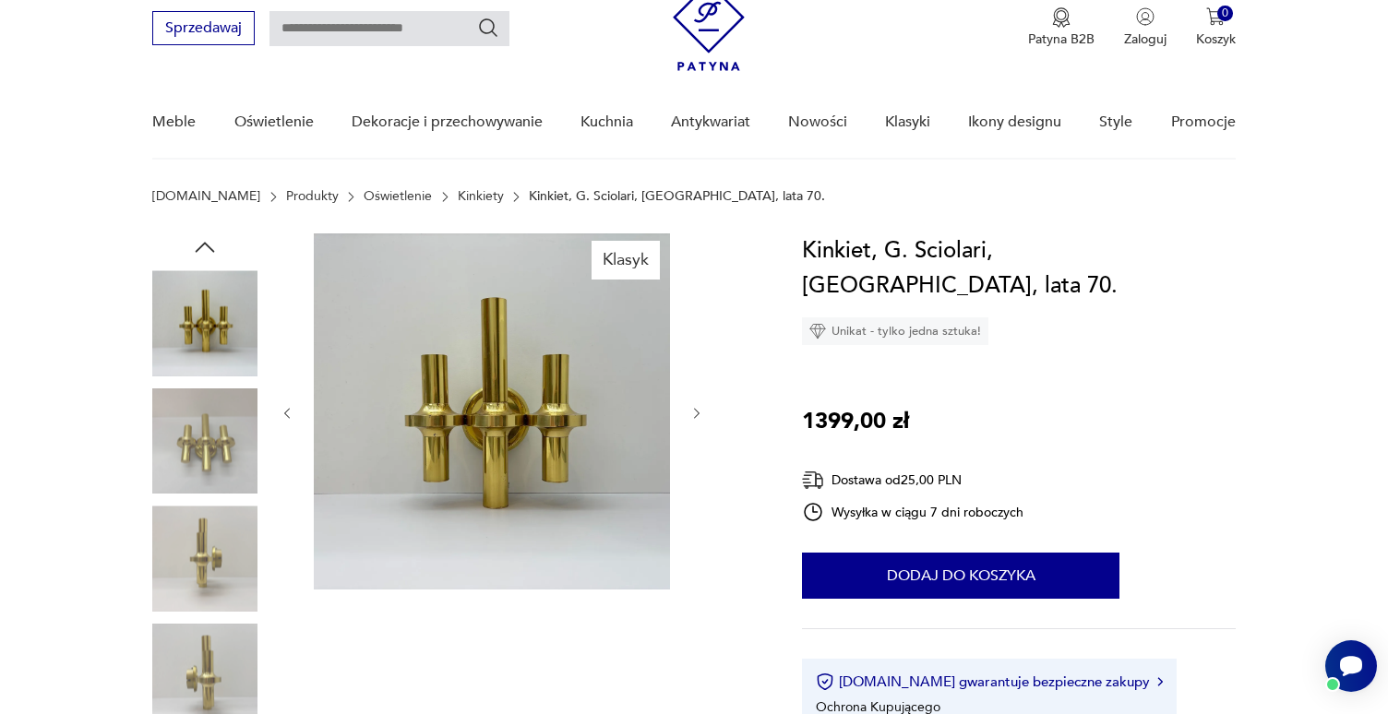
click at [200, 245] on icon "button" at bounding box center [205, 247] width 28 height 28
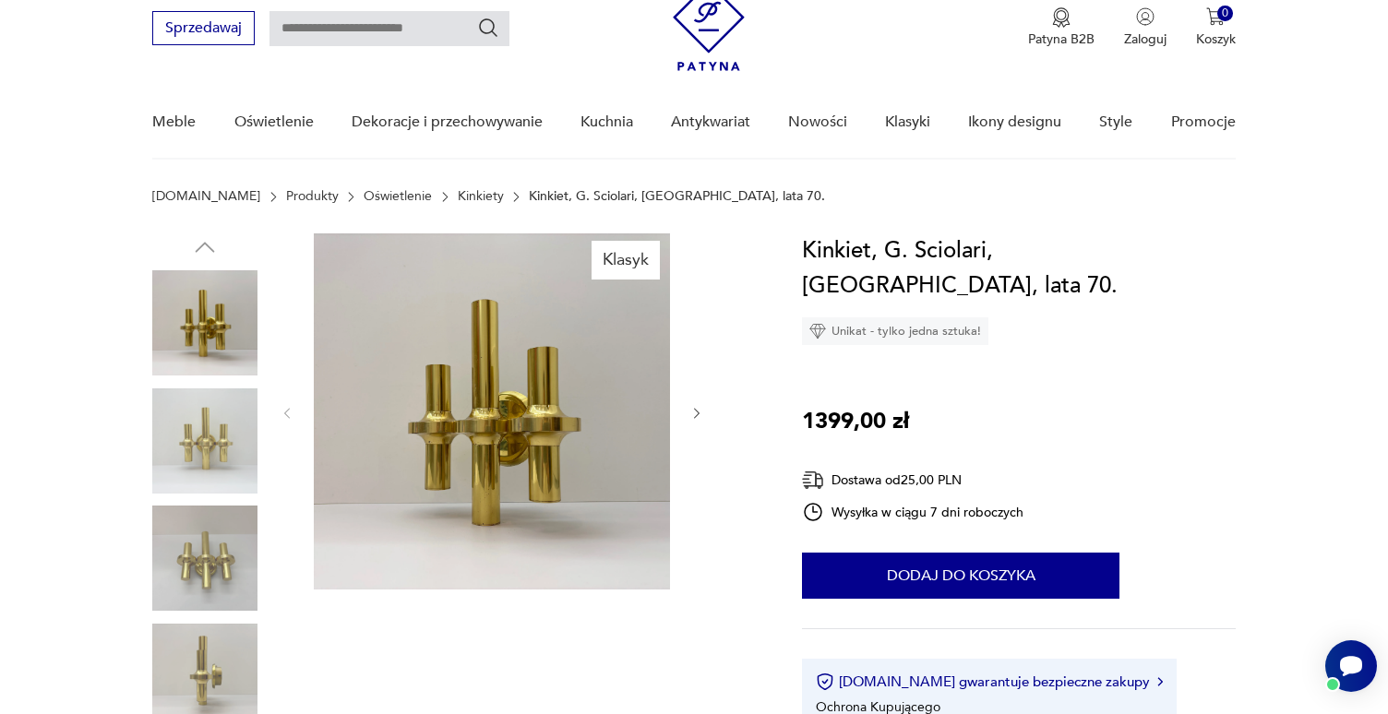
click at [213, 406] on img at bounding box center [204, 440] width 105 height 105
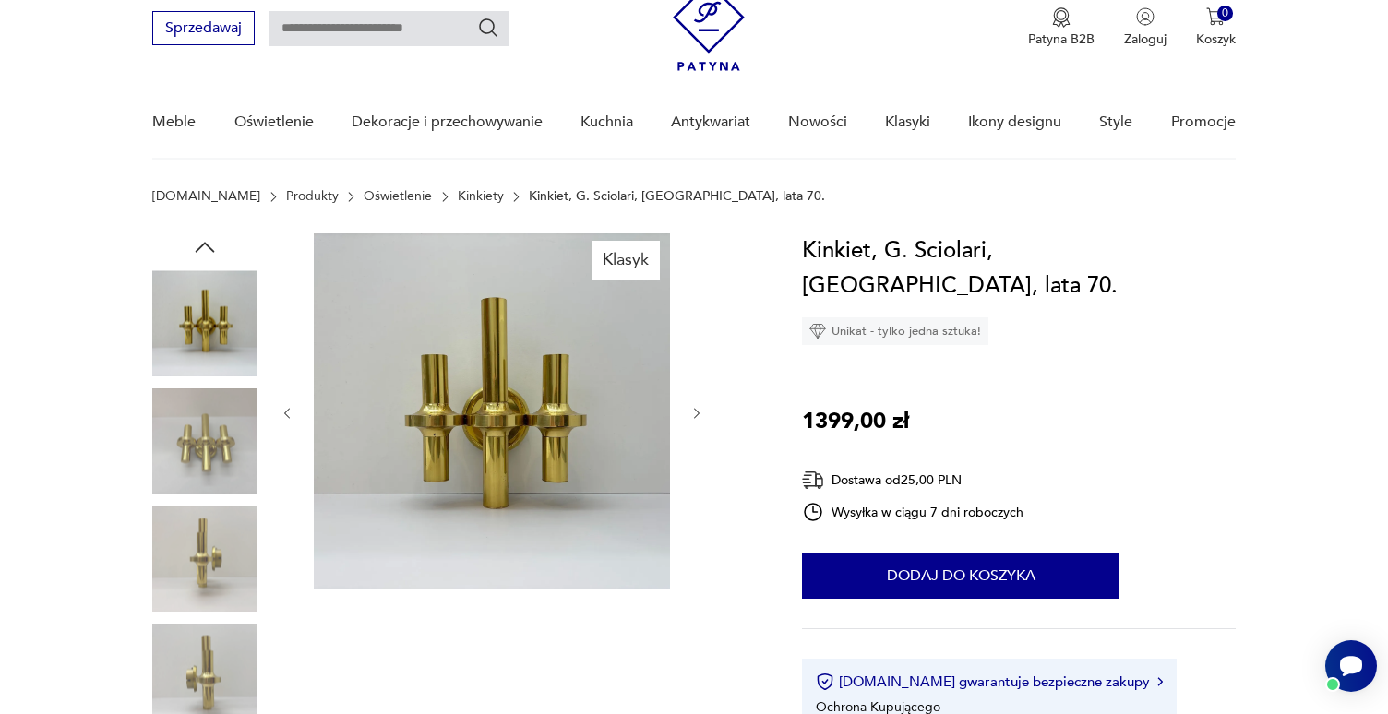
click at [694, 413] on icon "button" at bounding box center [697, 414] width 16 height 16
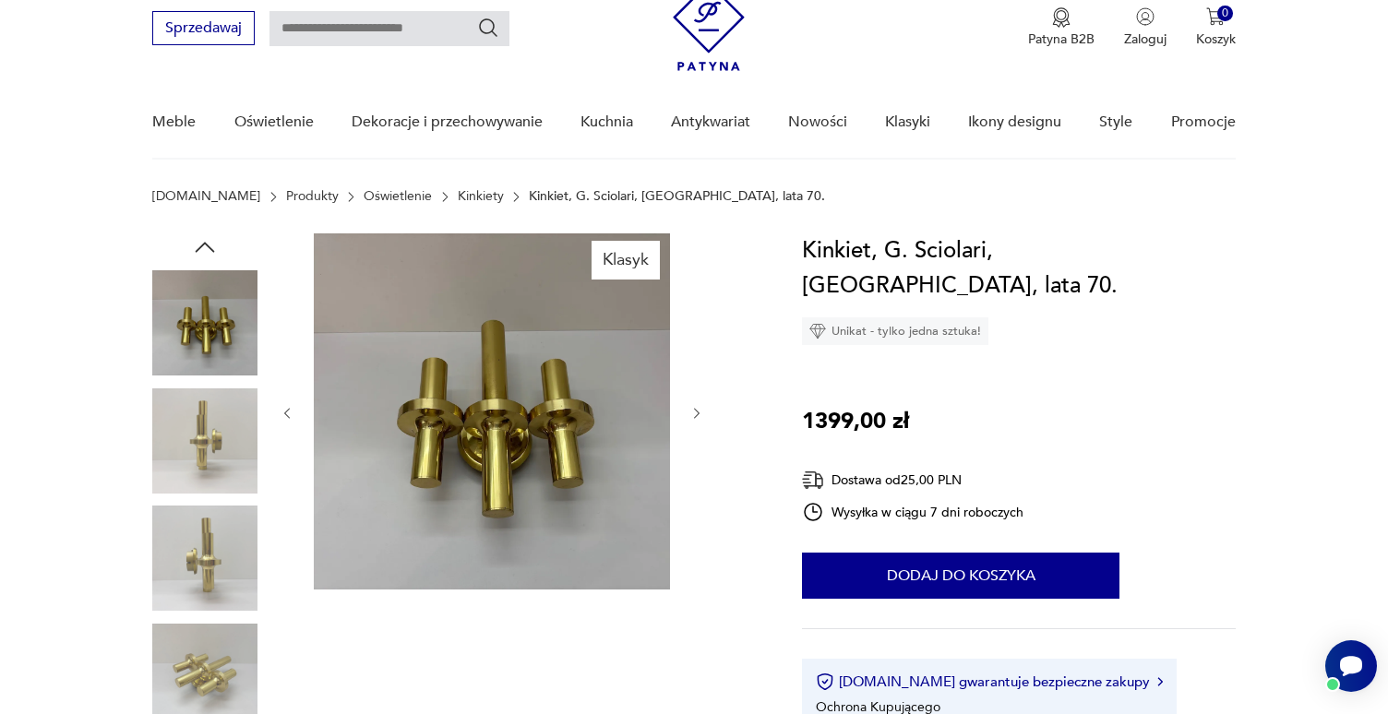
click at [694, 413] on icon "button" at bounding box center [697, 414] width 16 height 16
